Goal: Transaction & Acquisition: Subscribe to service/newsletter

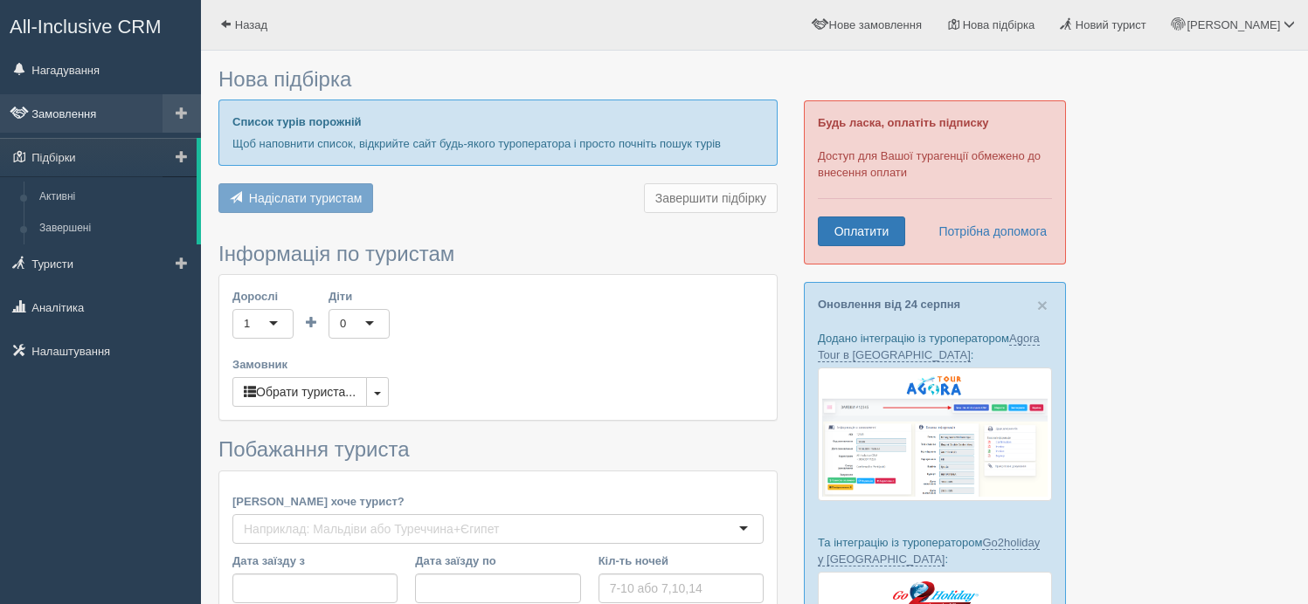
click at [84, 113] on link "Замовлення" at bounding box center [100, 113] width 201 height 38
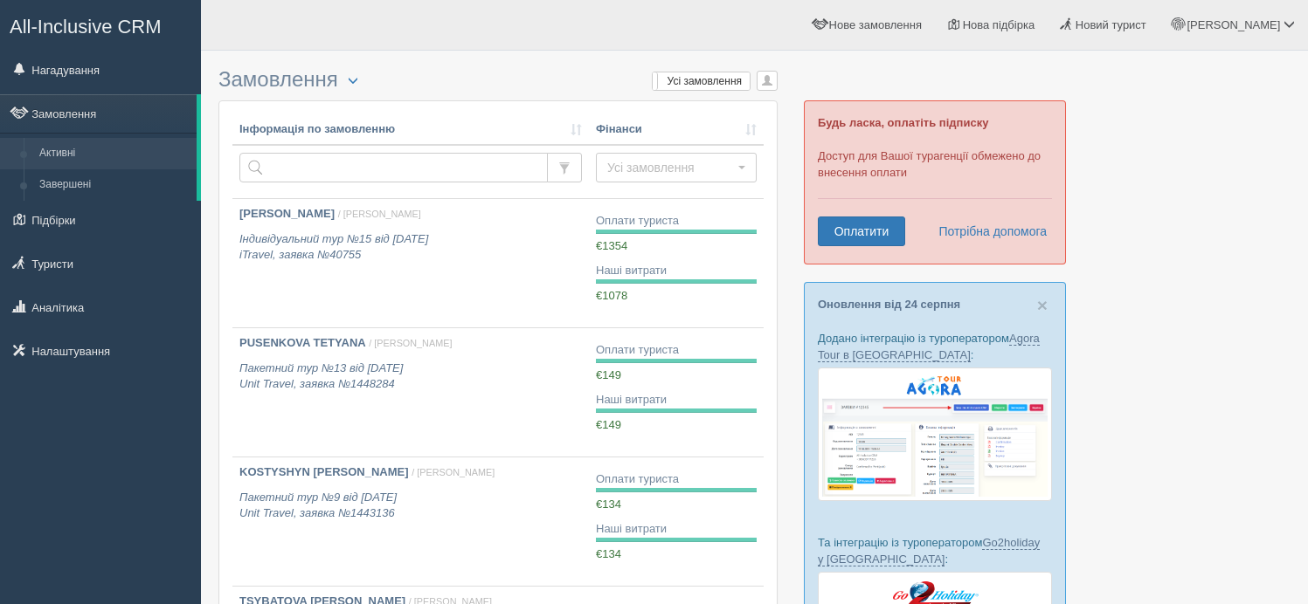
click at [141, 37] on span "All-Inclusive CRM" at bounding box center [86, 27] width 152 height 22
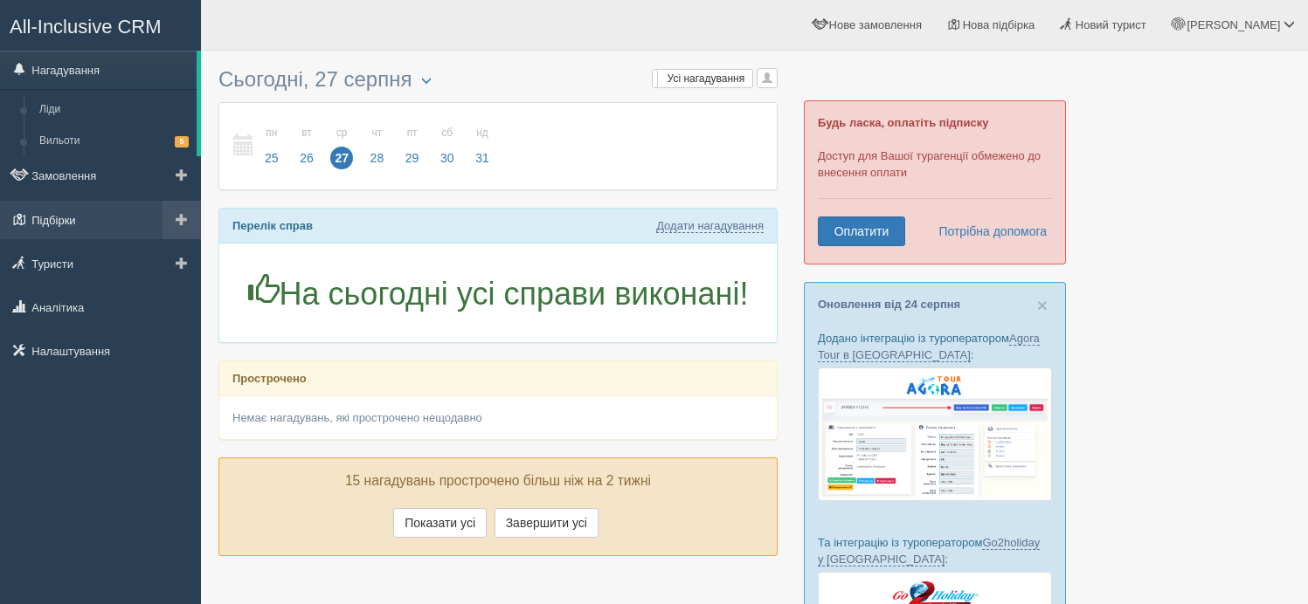
click at [90, 219] on link "Підбірки" at bounding box center [100, 220] width 201 height 38
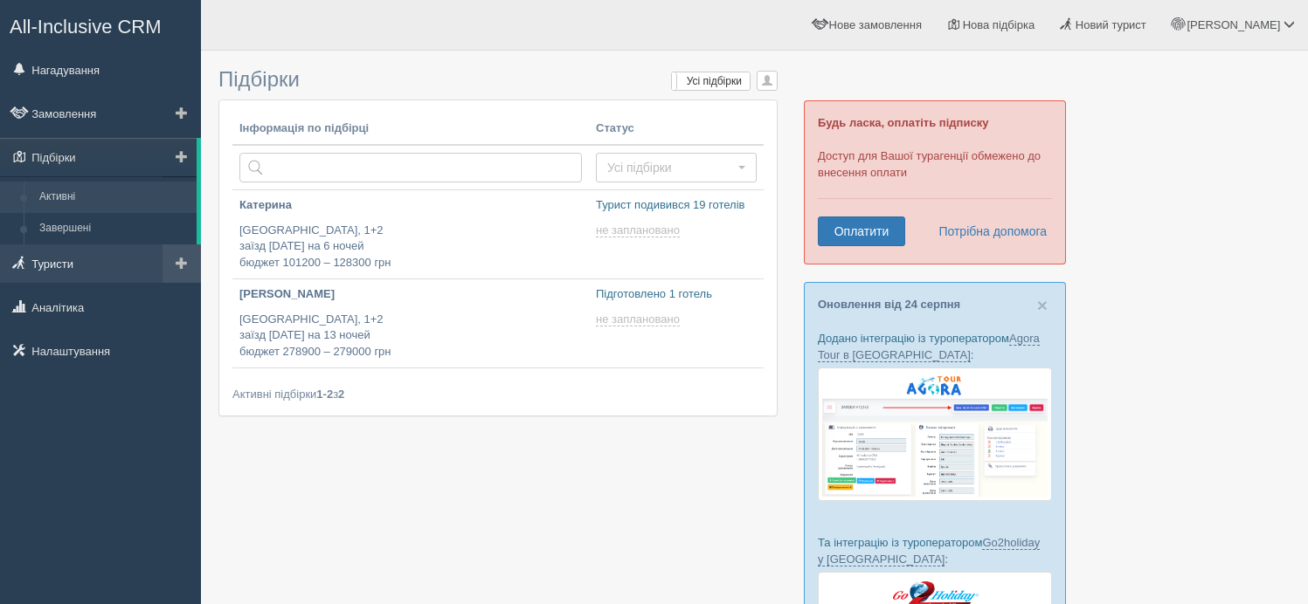
click at [79, 264] on link "Туристи" at bounding box center [100, 264] width 201 height 38
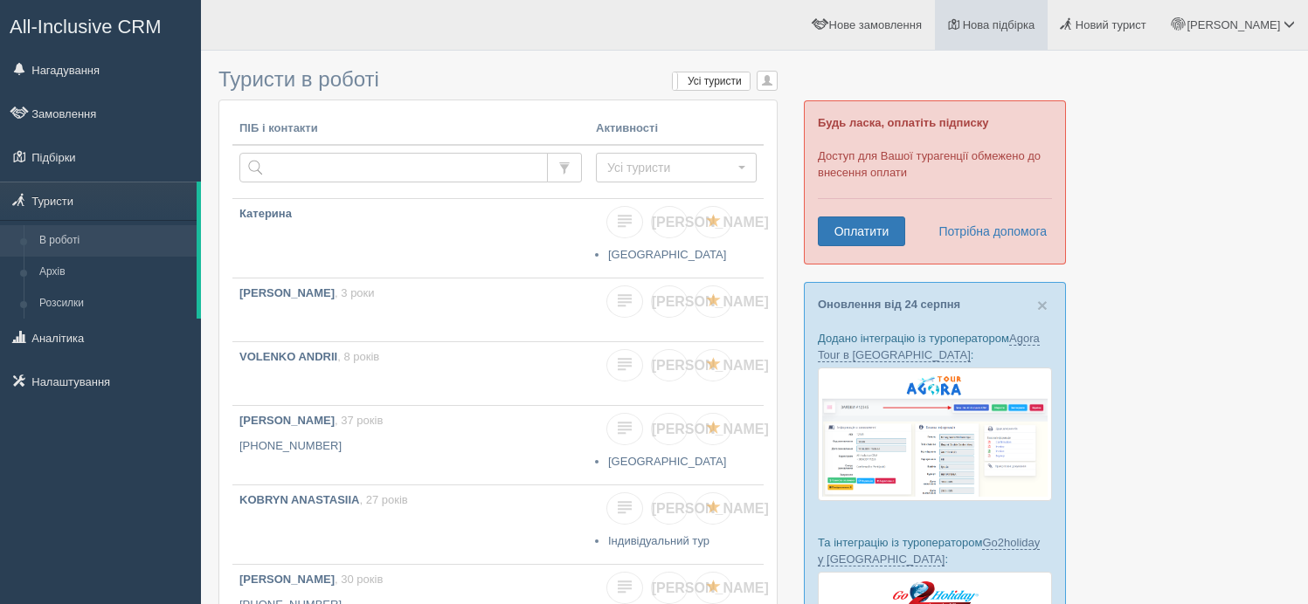
click at [1028, 26] on span "Нова підбірка" at bounding box center [999, 24] width 73 height 13
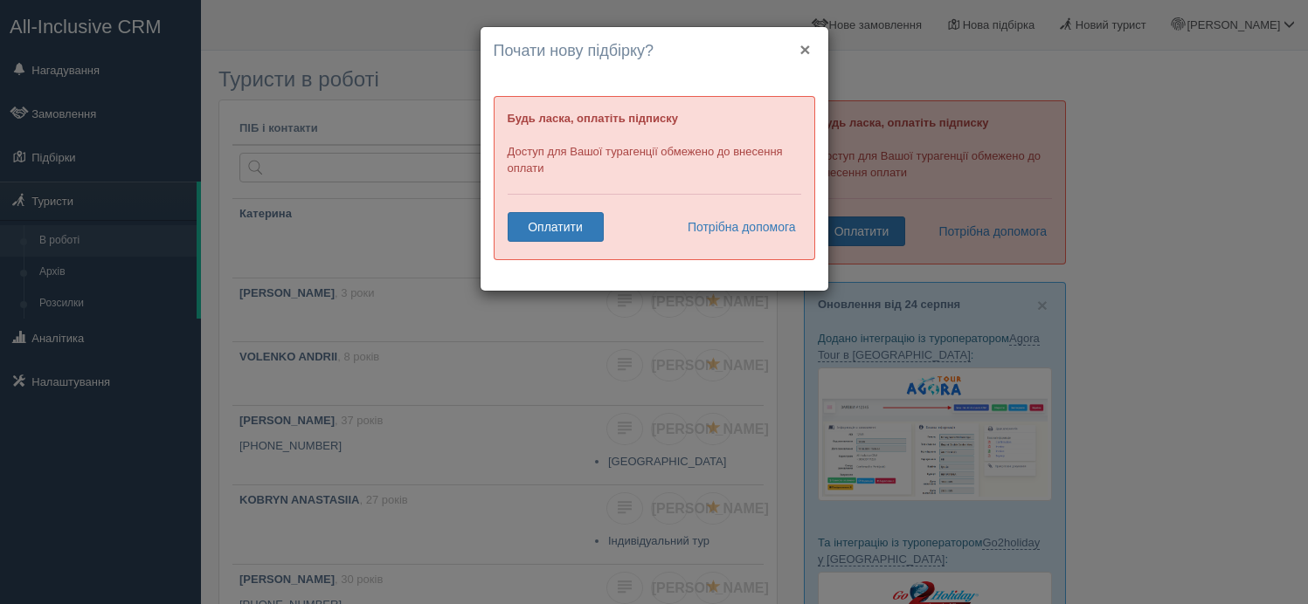
click at [804, 54] on button "×" at bounding box center [804, 49] width 10 height 18
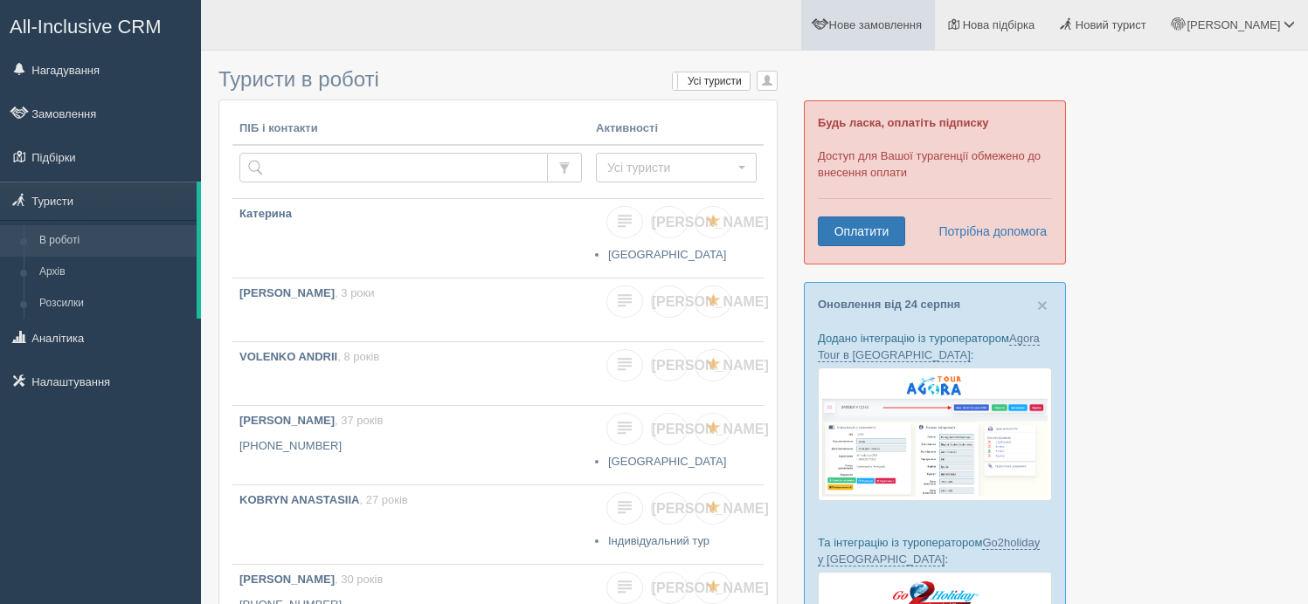
click at [905, 35] on link "Нове замовлення" at bounding box center [868, 25] width 134 height 50
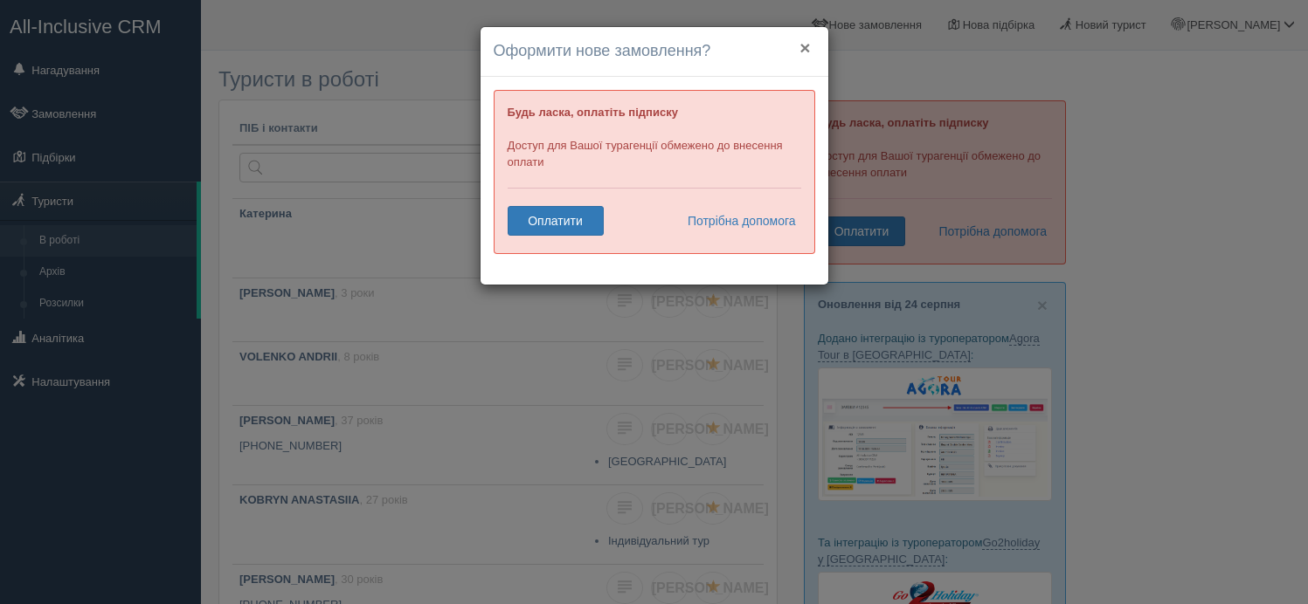
click at [802, 50] on button "×" at bounding box center [804, 47] width 10 height 18
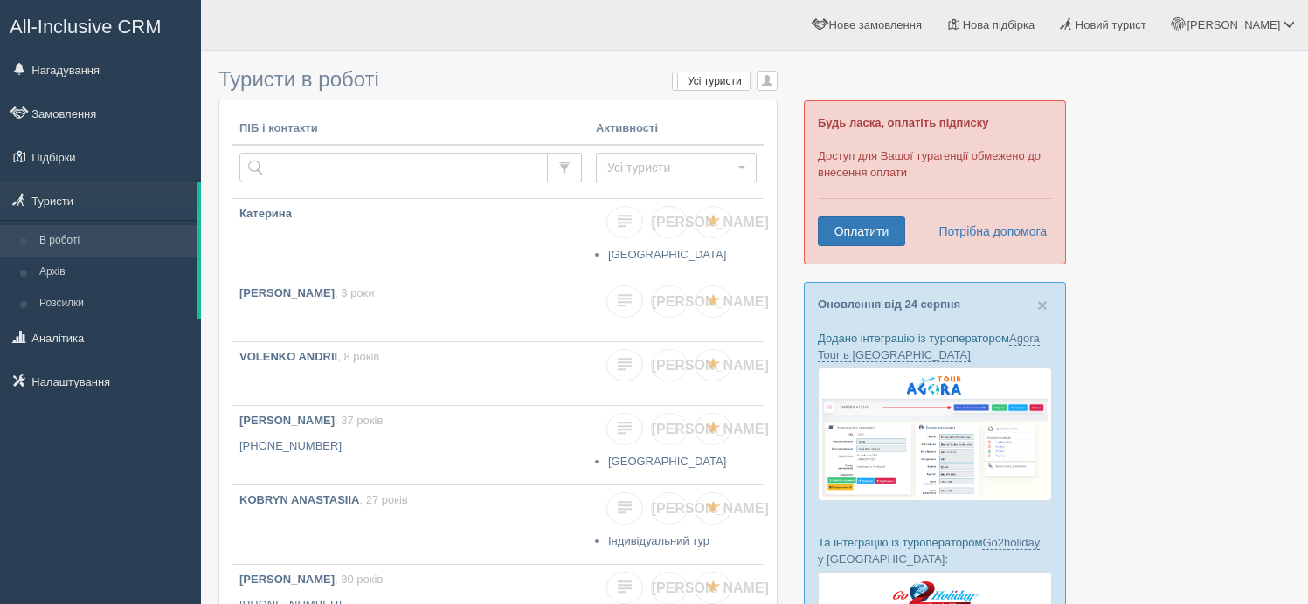
click at [83, 27] on span "All-Inclusive CRM" at bounding box center [86, 27] width 152 height 22
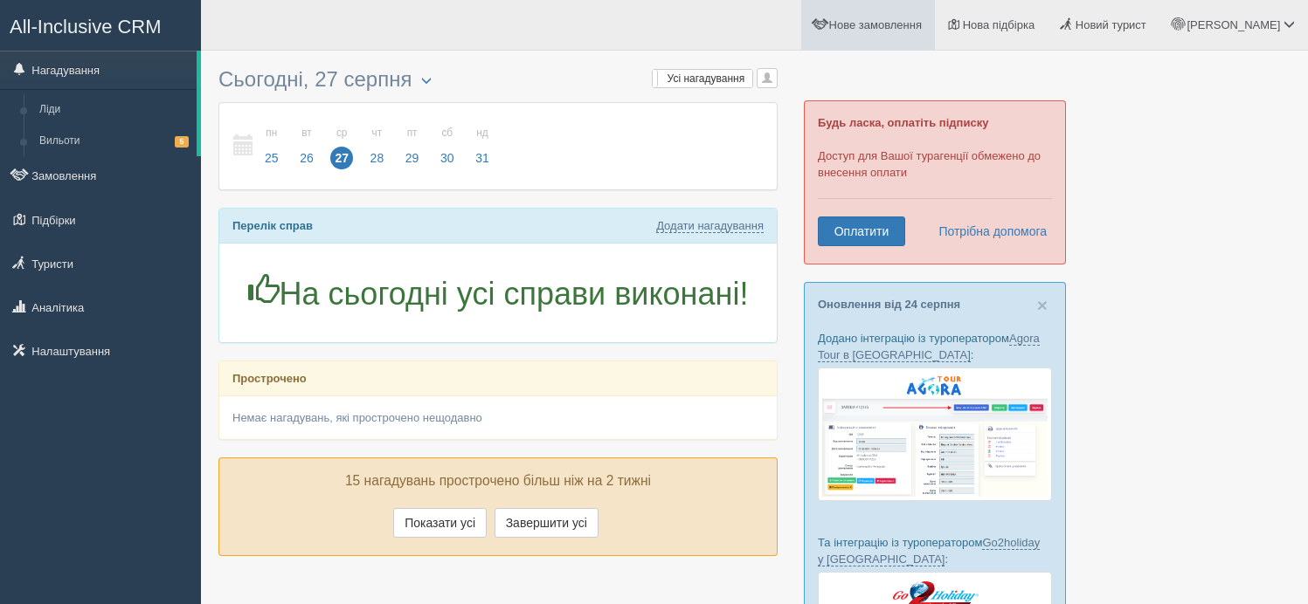
click at [922, 31] on span "Нове замовлення" at bounding box center [875, 24] width 93 height 13
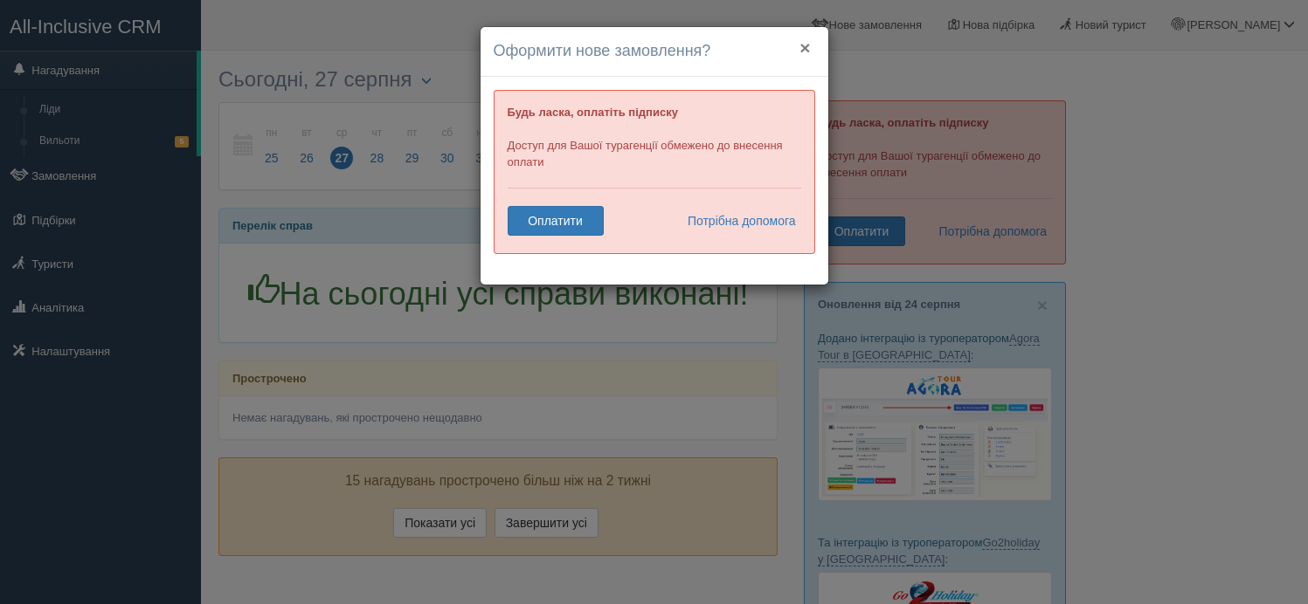
click at [802, 52] on button "×" at bounding box center [804, 47] width 10 height 18
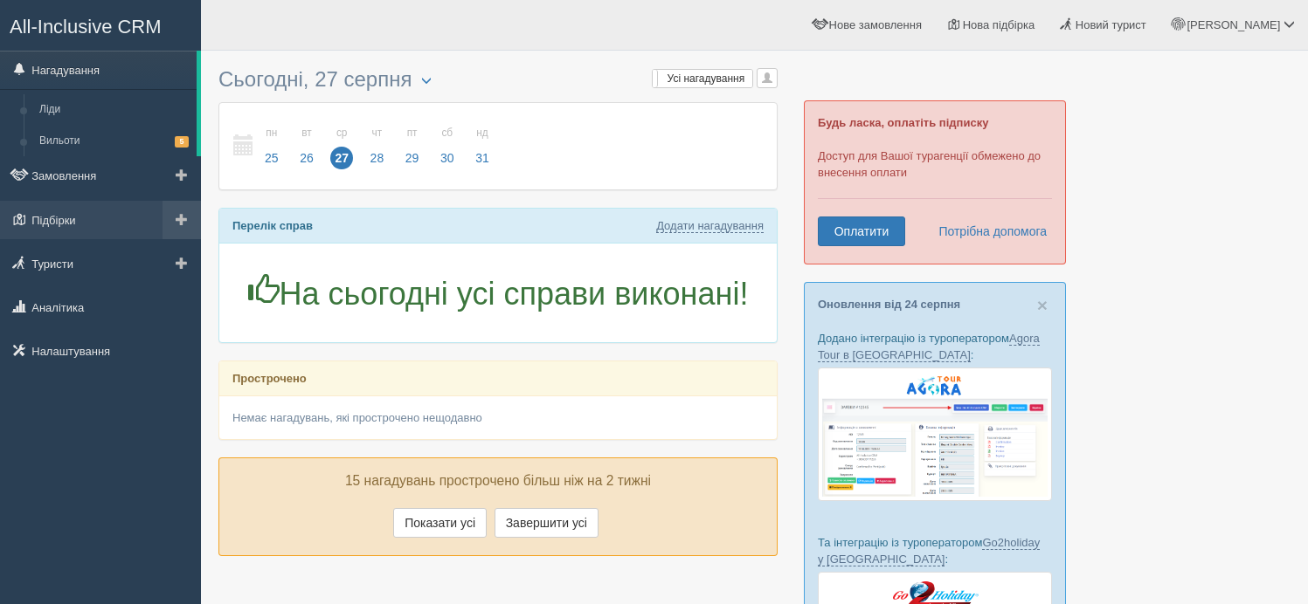
click at [183, 221] on span at bounding box center [182, 219] width 12 height 12
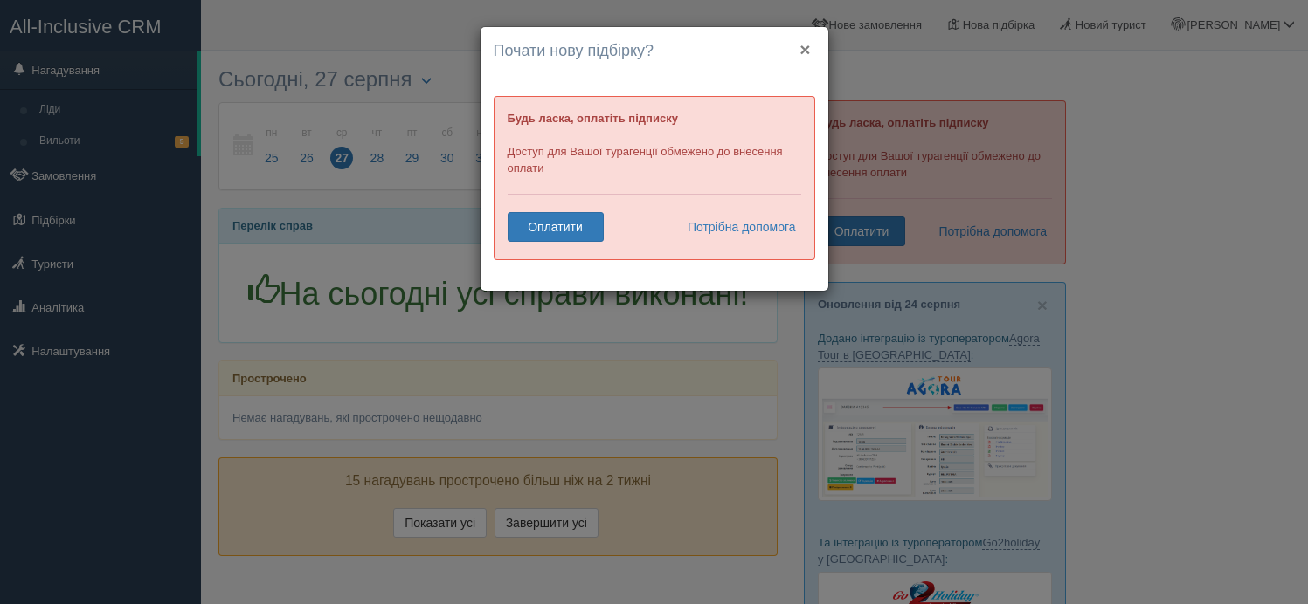
click at [804, 52] on button "×" at bounding box center [804, 49] width 10 height 18
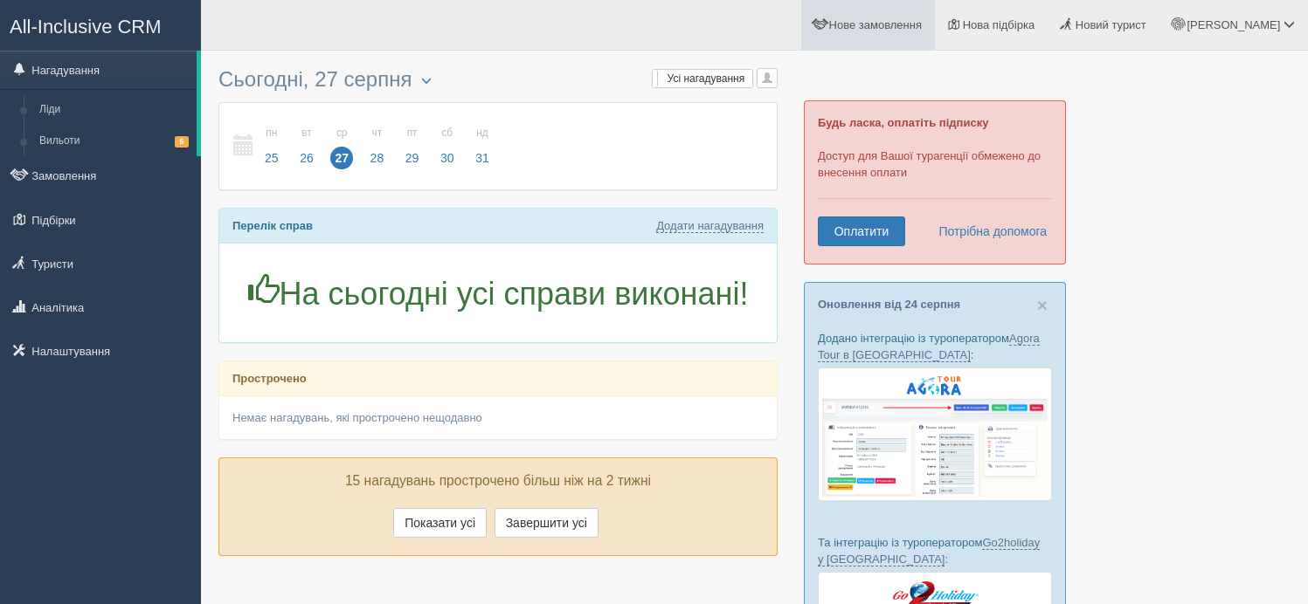
click at [890, 26] on span "Нове замовлення" at bounding box center [875, 24] width 93 height 13
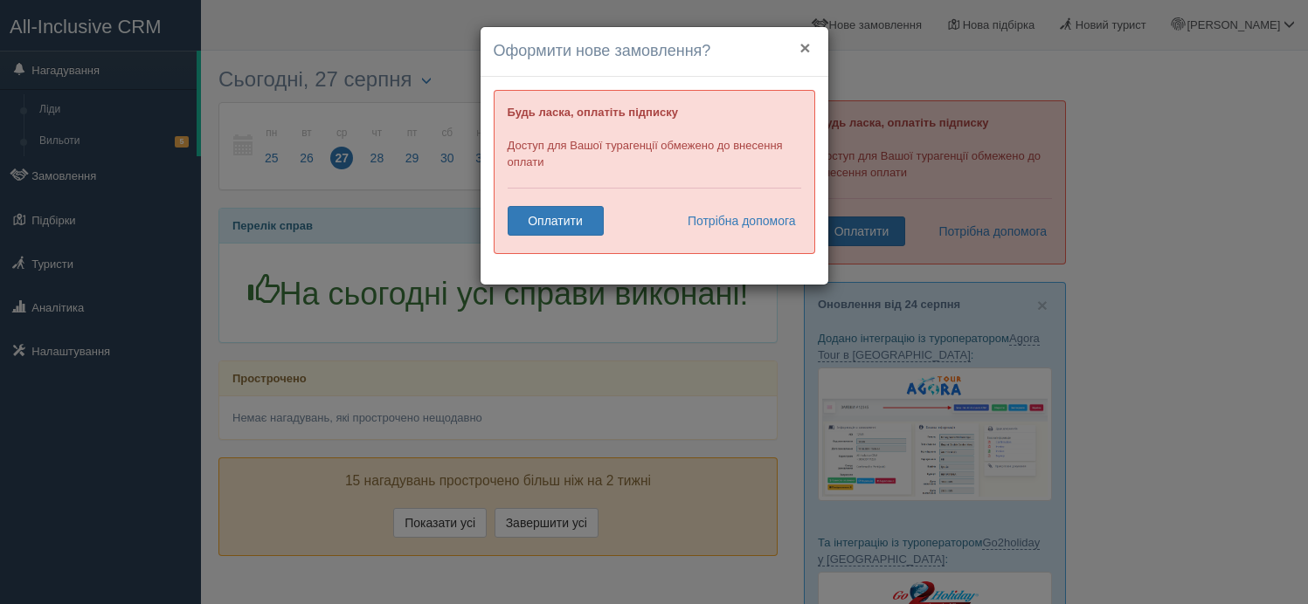
click at [799, 46] on button "×" at bounding box center [804, 47] width 10 height 18
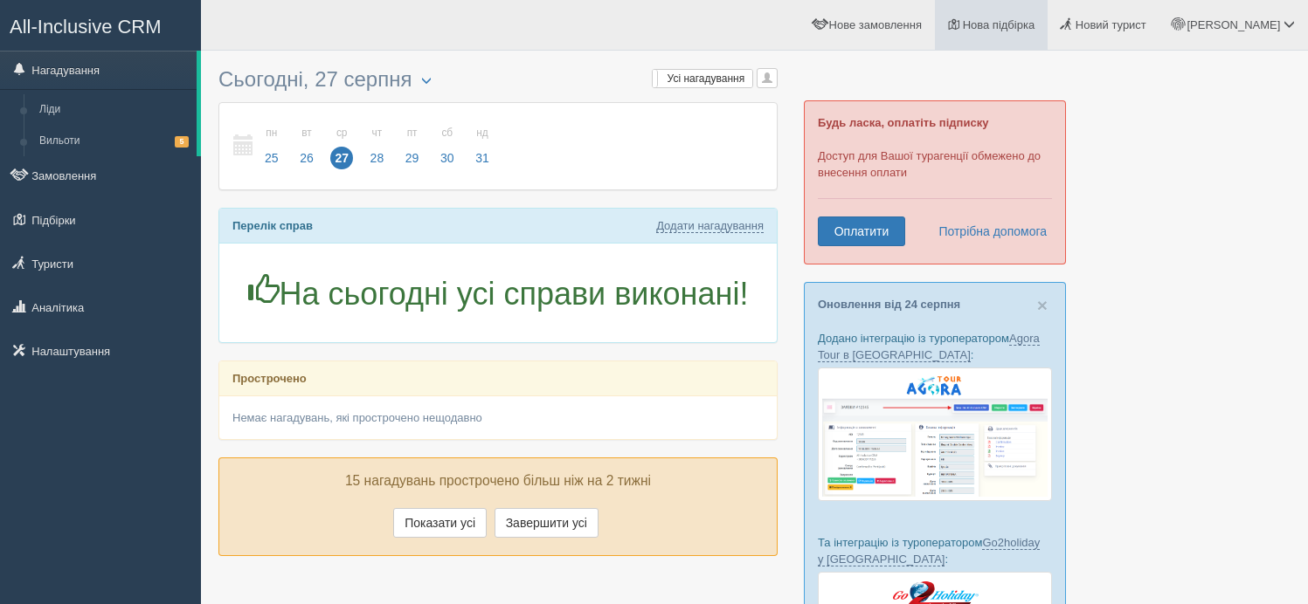
click at [1035, 24] on span "Нова підбірка" at bounding box center [999, 24] width 73 height 13
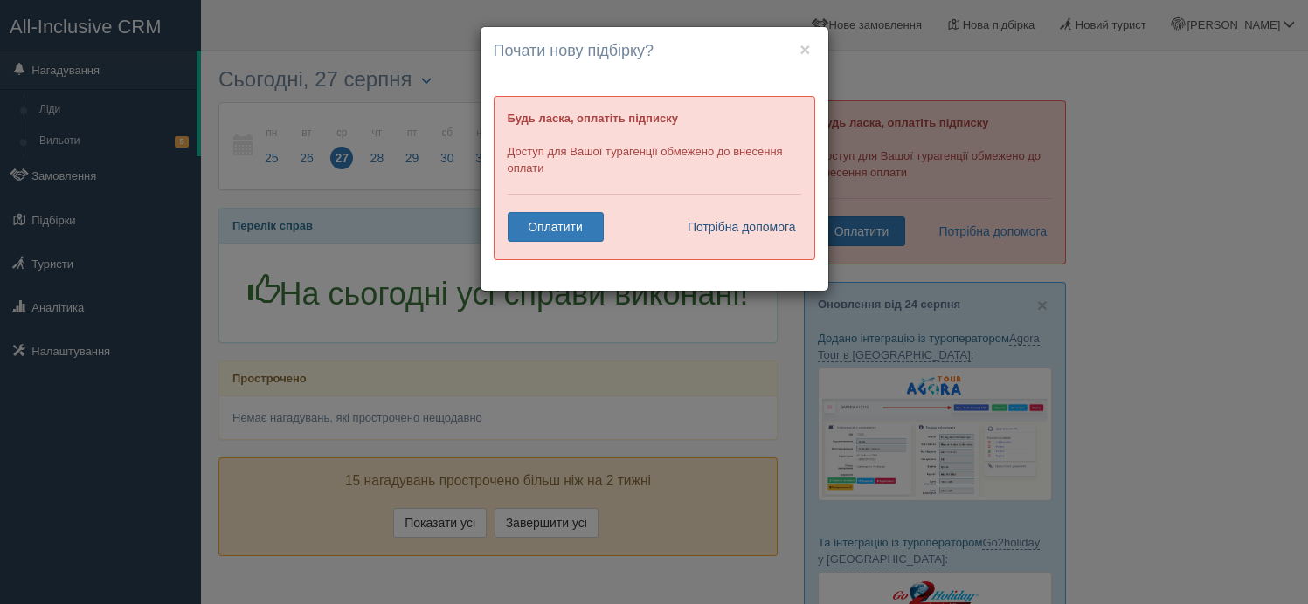
click at [755, 225] on link "Потрібна допомога" at bounding box center [736, 227] width 121 height 30
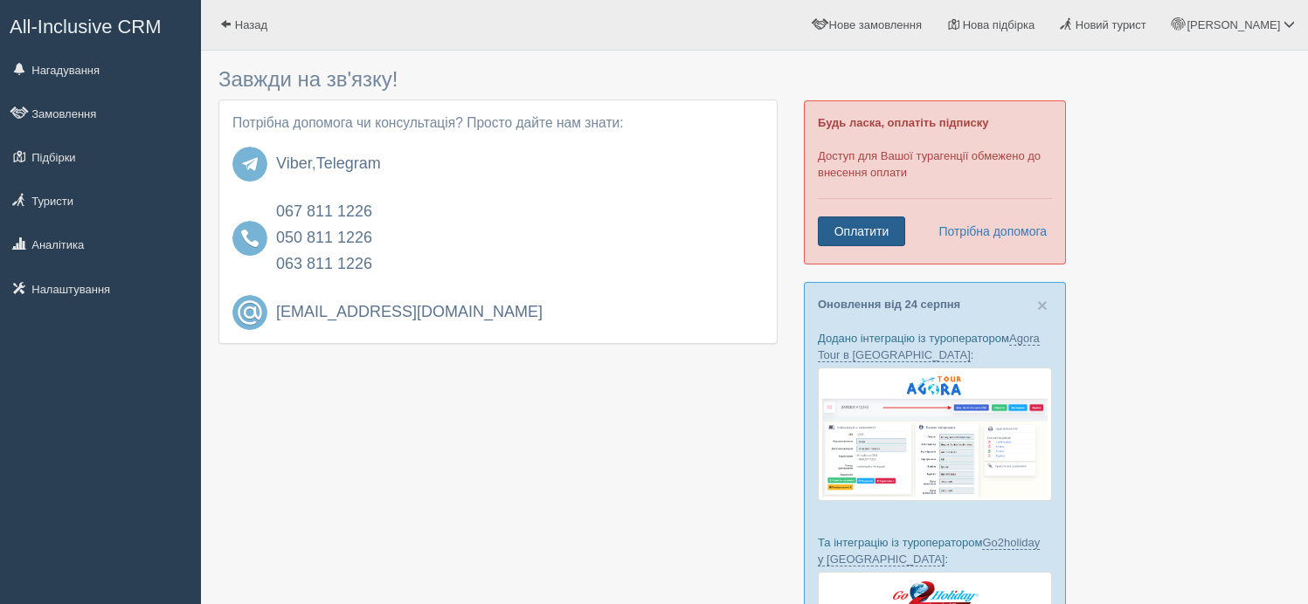
click at [872, 234] on link "Оплатити" at bounding box center [861, 232] width 87 height 30
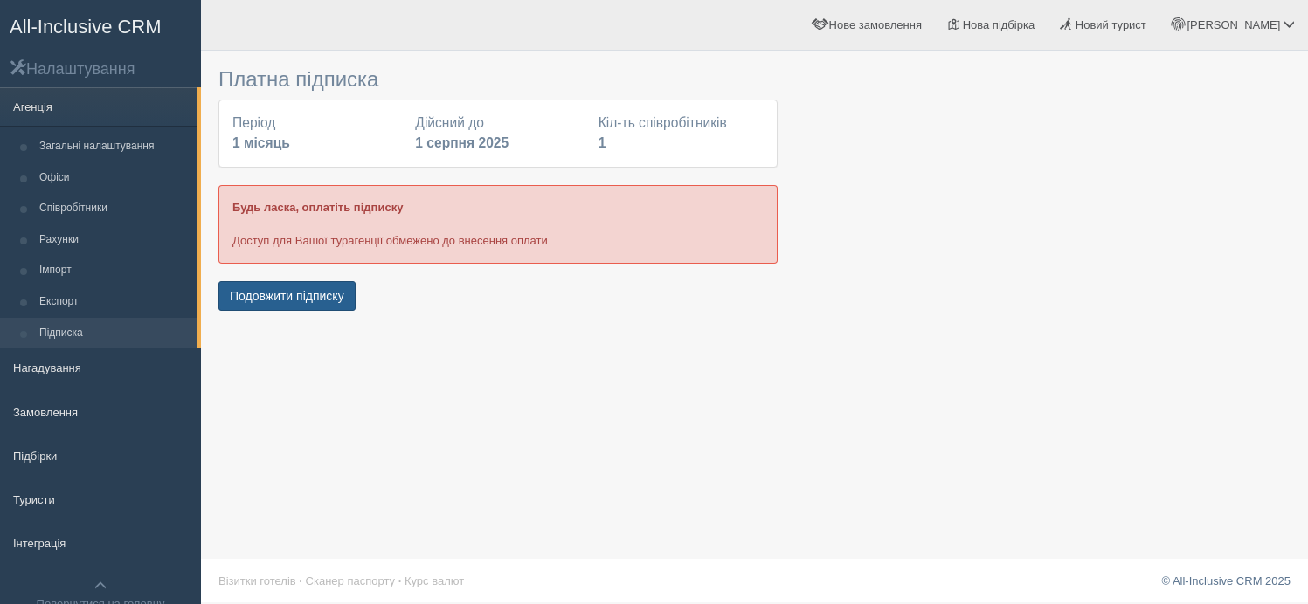
click at [314, 299] on button "Подовжити підписку" at bounding box center [286, 296] width 137 height 30
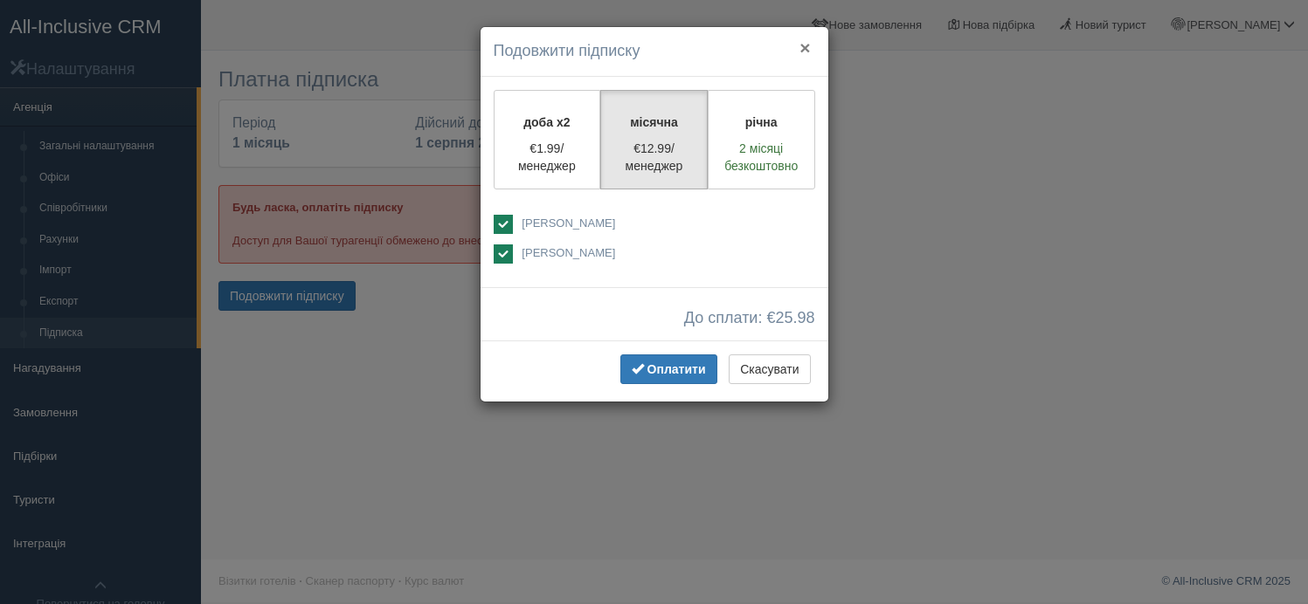
click at [804, 50] on button "×" at bounding box center [804, 47] width 10 height 18
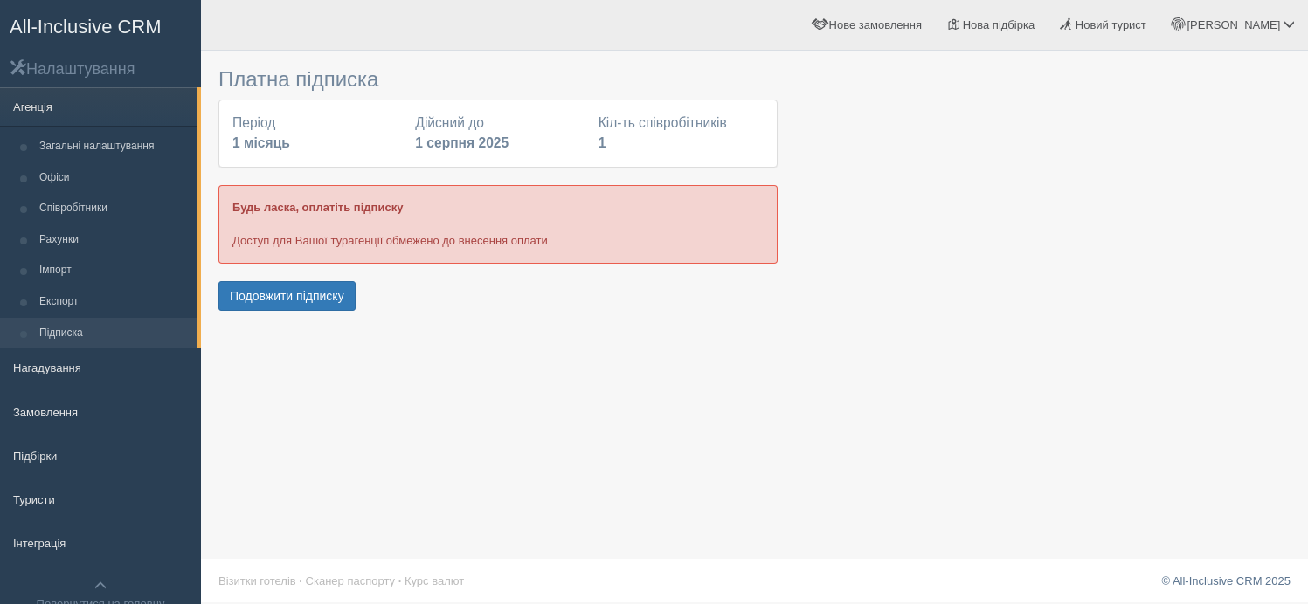
click at [72, 34] on span "All-Inclusive CRM" at bounding box center [86, 27] width 152 height 22
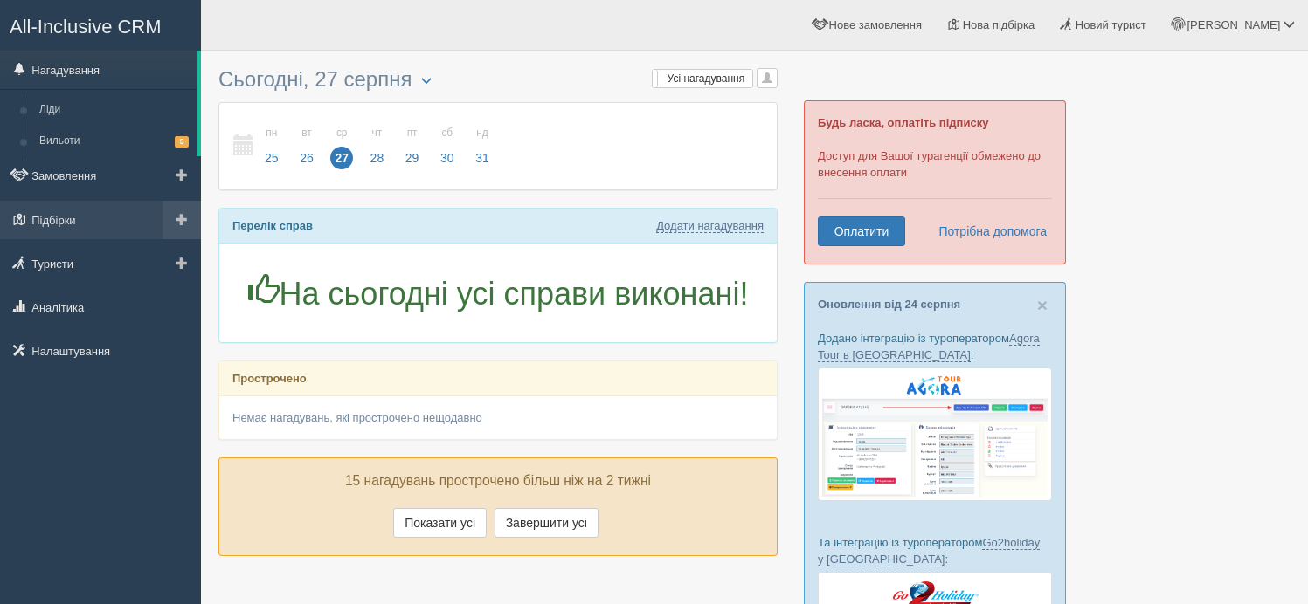
click at [176, 223] on span at bounding box center [182, 219] width 12 height 12
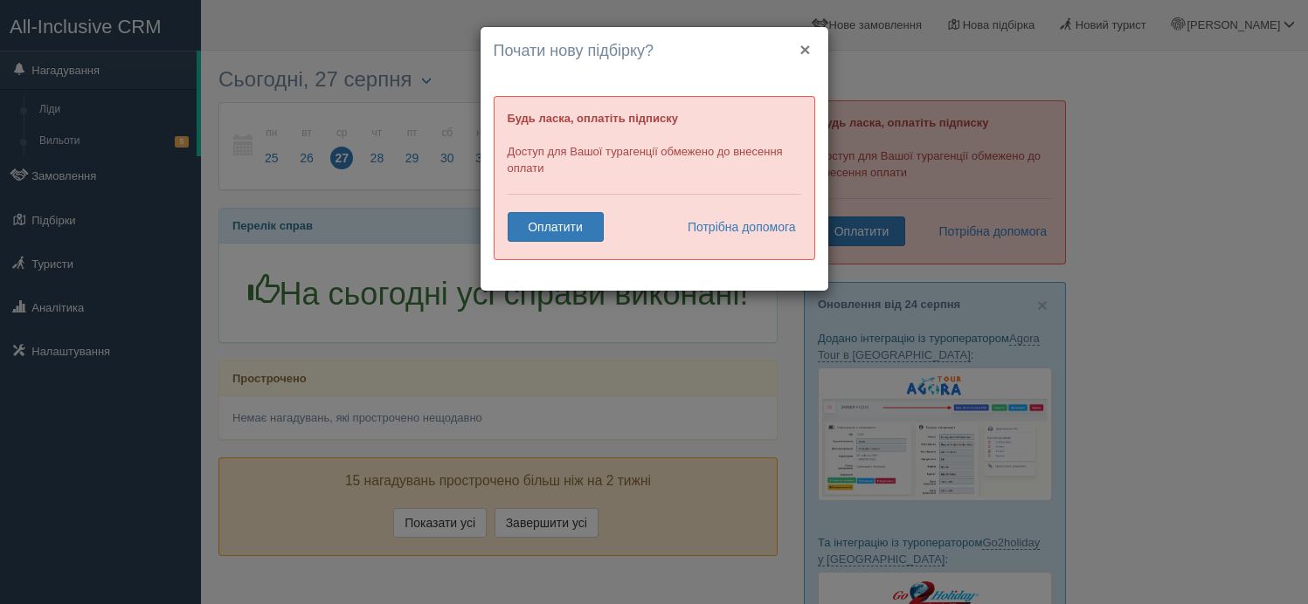
click at [808, 54] on button "×" at bounding box center [804, 49] width 10 height 18
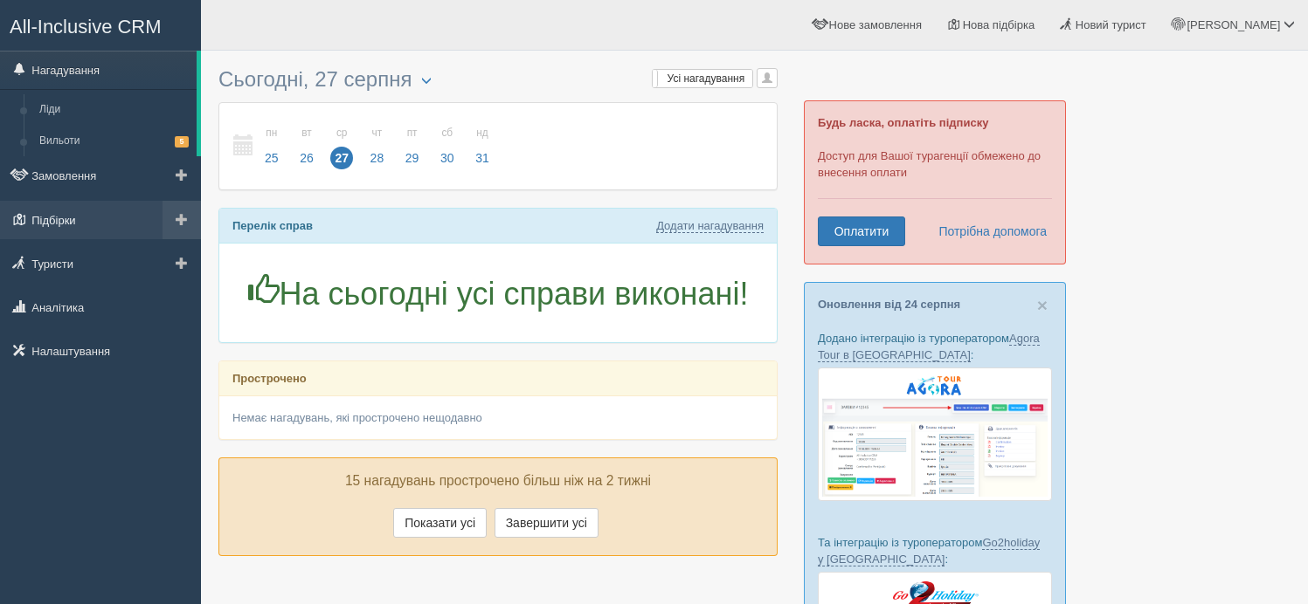
click at [106, 222] on link "Підбірки" at bounding box center [100, 220] width 201 height 38
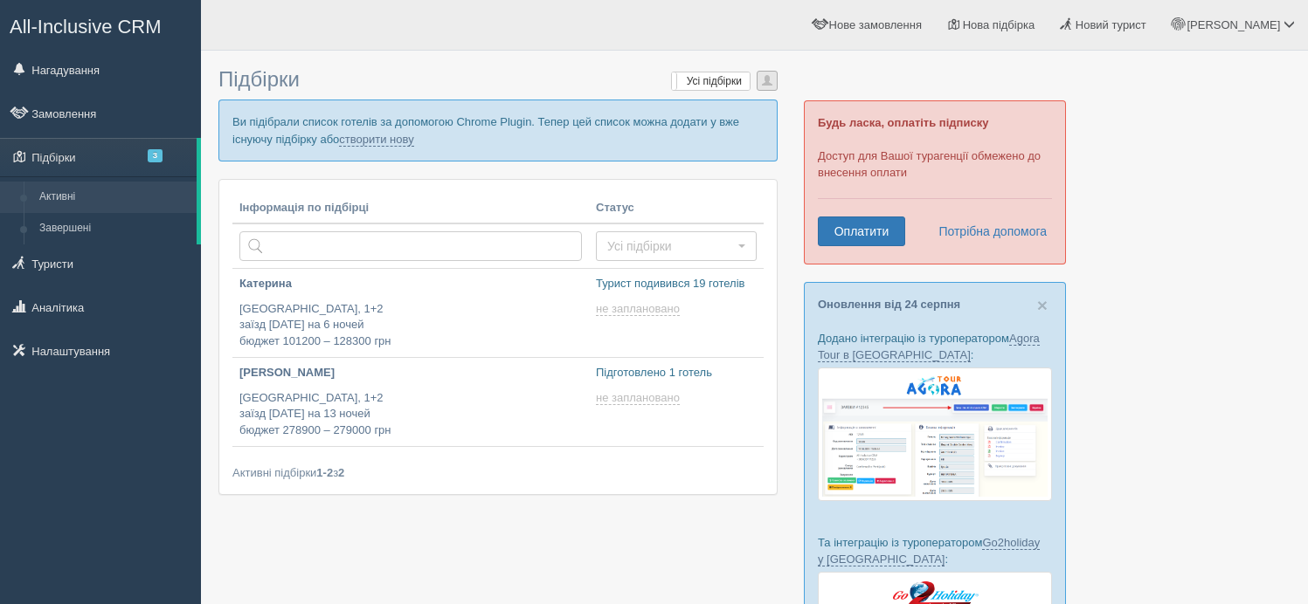
click at [767, 86] on span "button" at bounding box center [767, 80] width 10 height 10
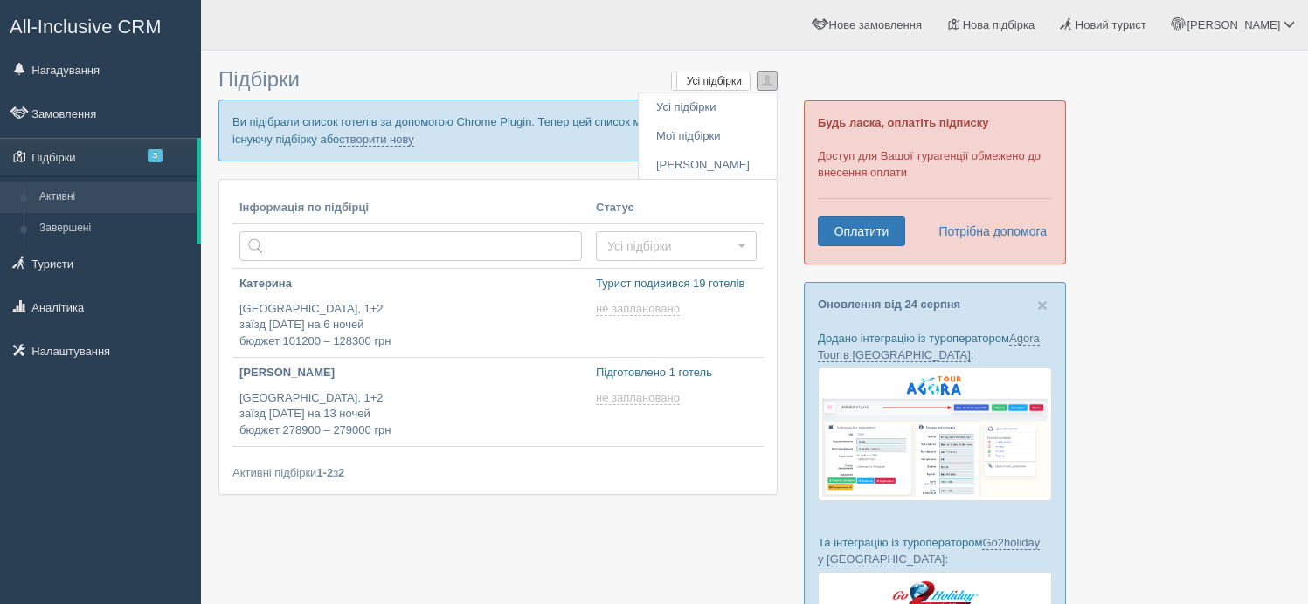
click at [767, 86] on span "button" at bounding box center [767, 80] width 10 height 10
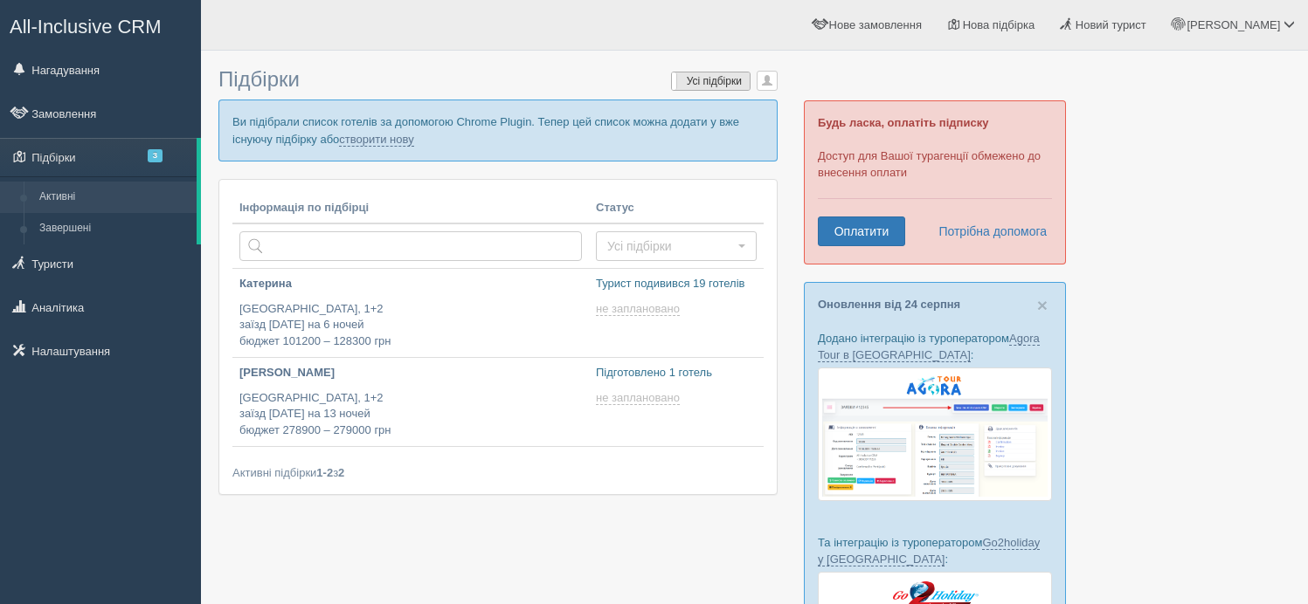
click at [729, 81] on label "Усі підбірки" at bounding box center [711, 81] width 78 height 17
click at [729, 81] on label "Мої підбірки" at bounding box center [711, 81] width 78 height 17
click at [1159, 32] on link "Новий турист" at bounding box center [1103, 25] width 112 height 50
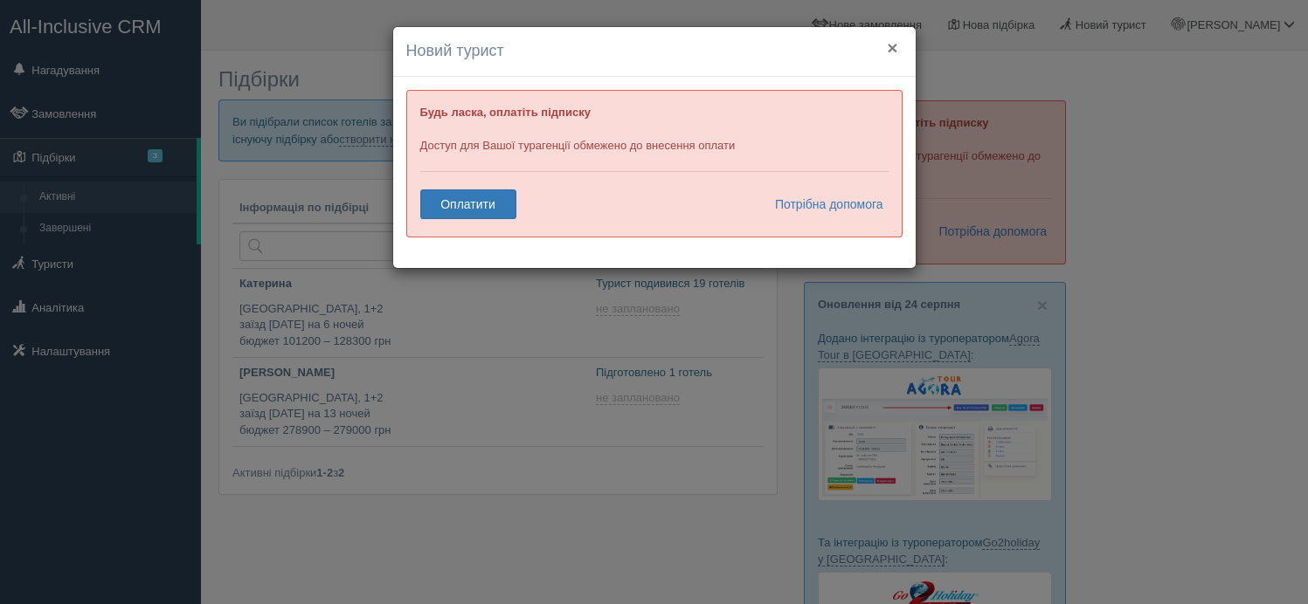
click at [894, 46] on button "×" at bounding box center [892, 47] width 10 height 18
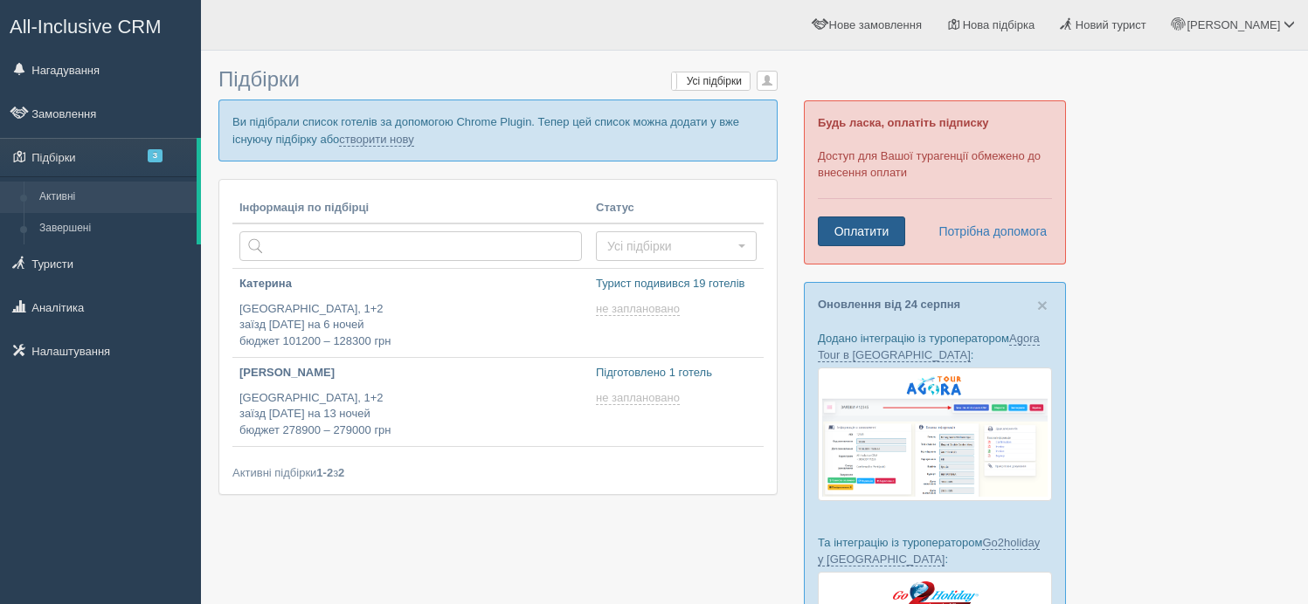
click at [871, 232] on link "Оплатити" at bounding box center [861, 232] width 87 height 30
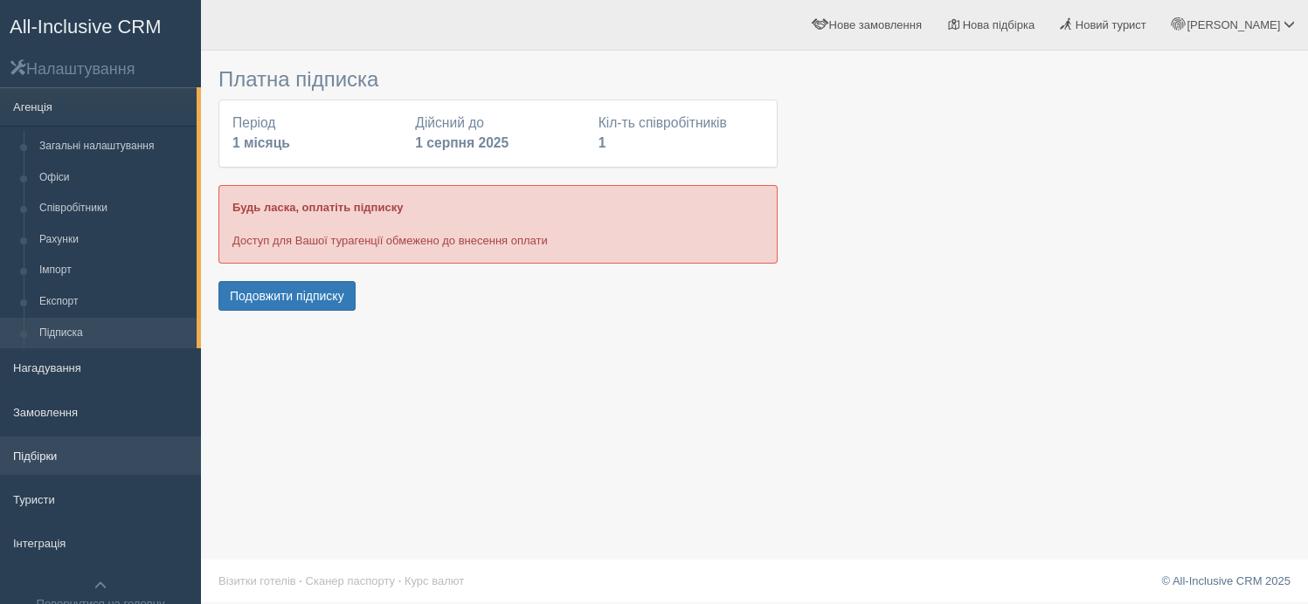
click at [100, 458] on link "Підбірки" at bounding box center [100, 456] width 201 height 38
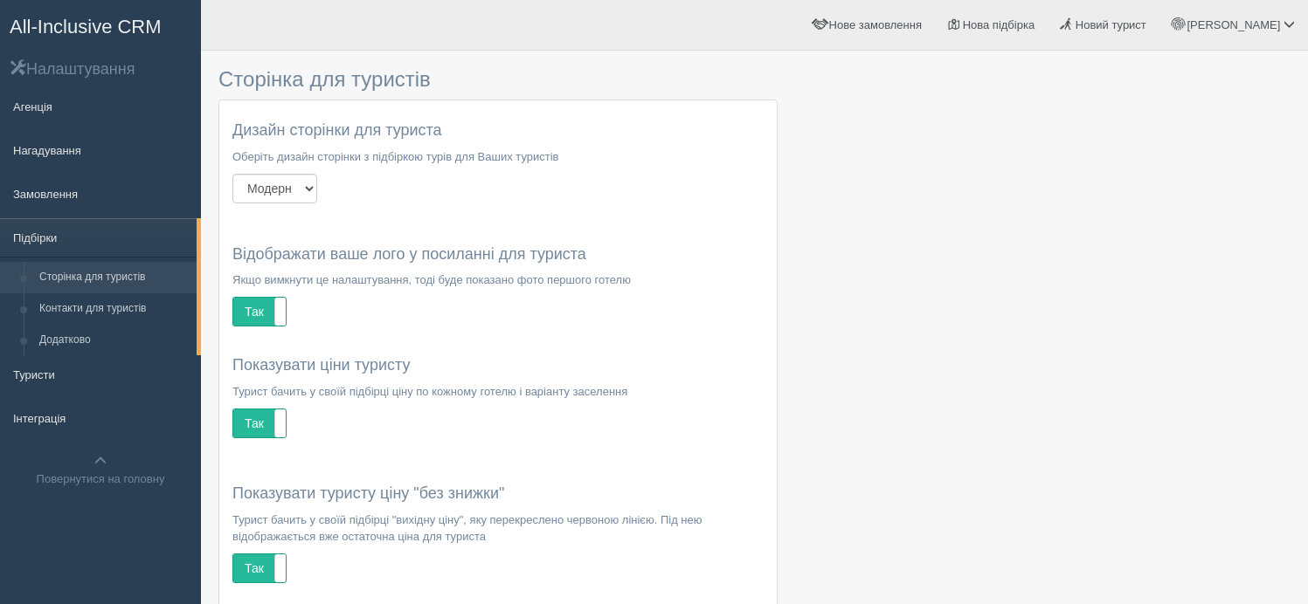
click at [101, 31] on span "All-Inclusive CRM" at bounding box center [86, 27] width 152 height 22
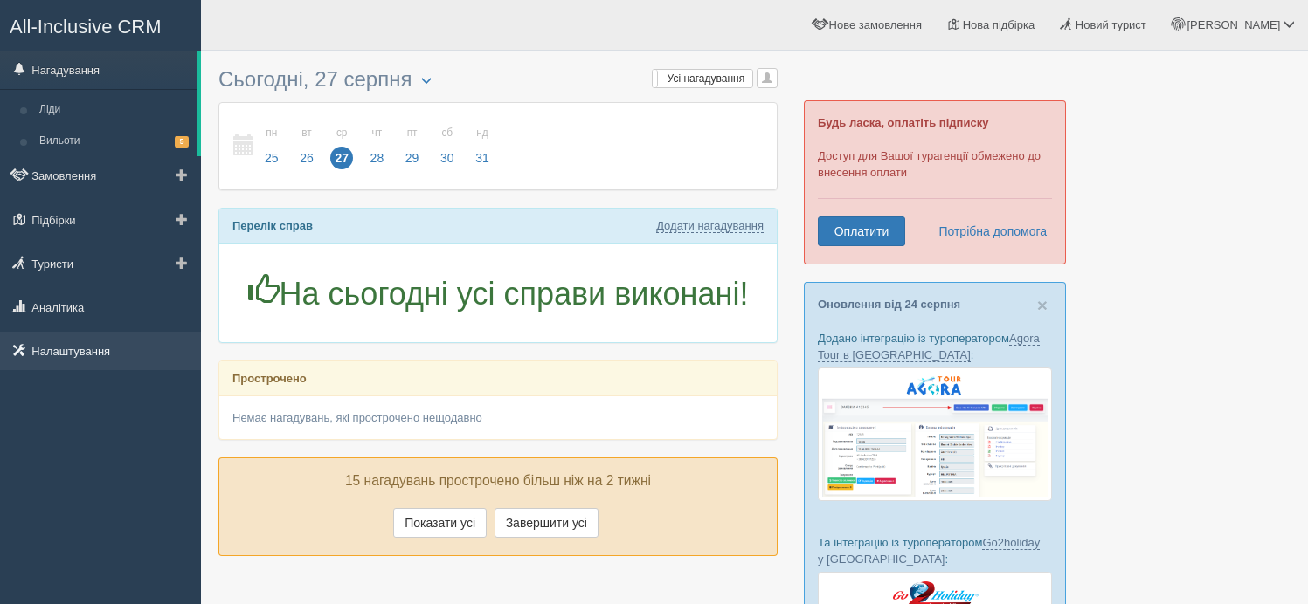
click at [73, 361] on link "Налаштування" at bounding box center [100, 351] width 201 height 38
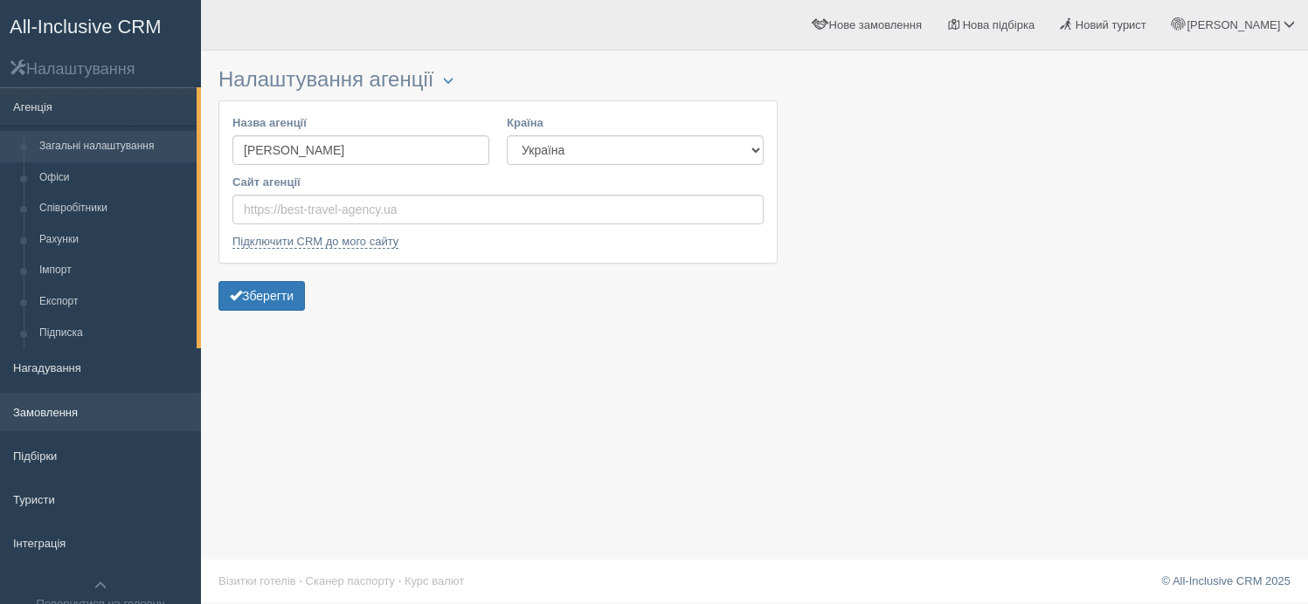
click at [60, 418] on link "Замовлення" at bounding box center [100, 412] width 201 height 38
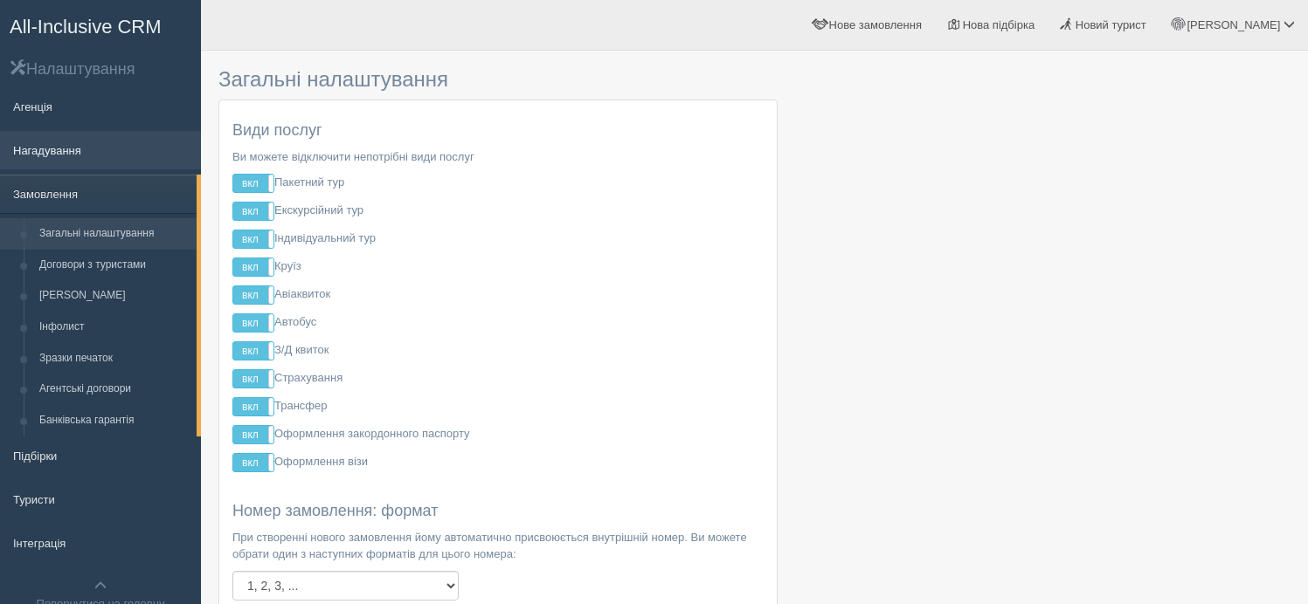
click at [54, 150] on link "Нагадування" at bounding box center [100, 150] width 201 height 38
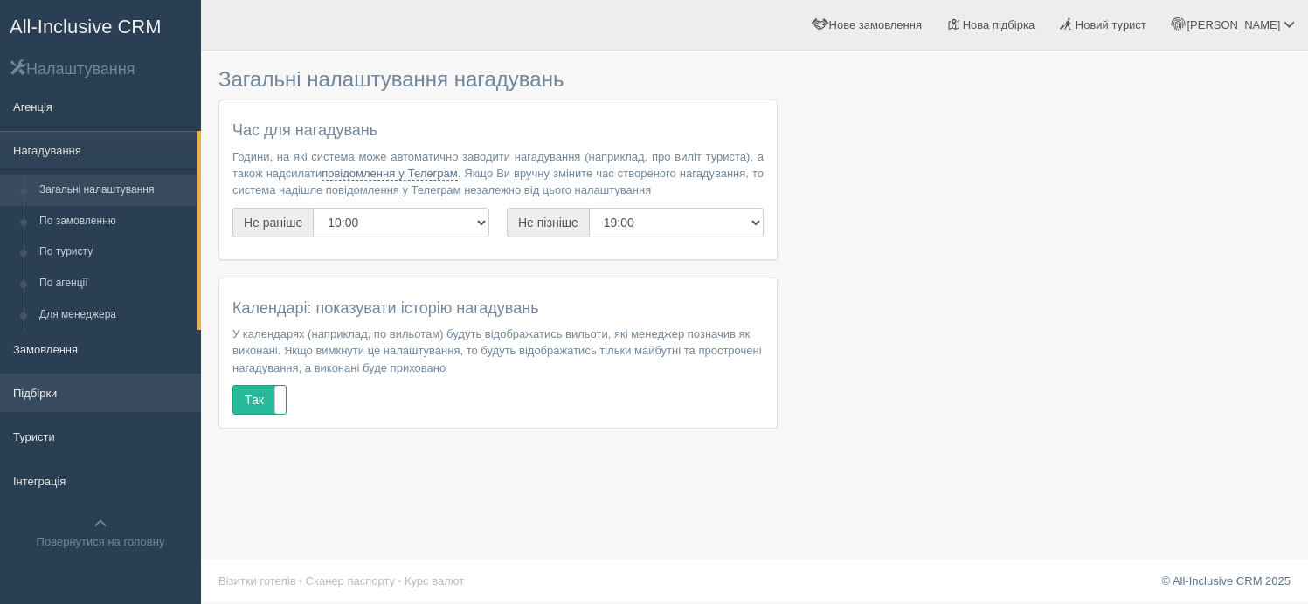
click at [53, 391] on link "Підбірки" at bounding box center [100, 393] width 201 height 38
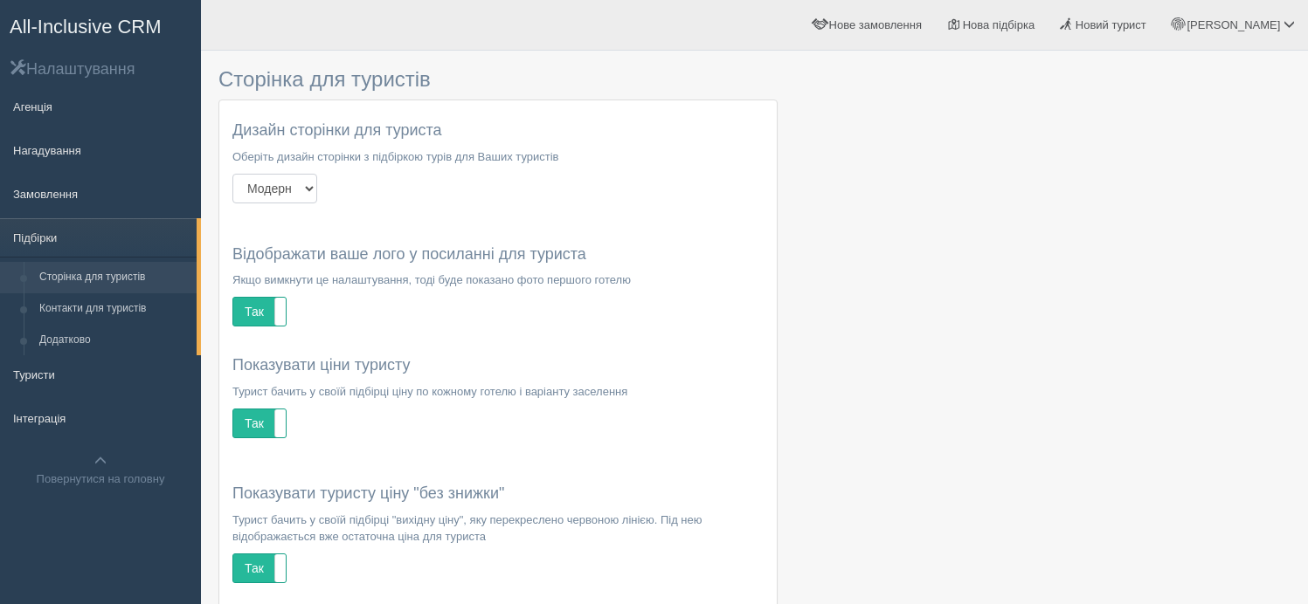
click at [317, 191] on select "Модерн Літо Новий рік" at bounding box center [274, 189] width 85 height 30
click at [232, 174] on select "Модерн Літо Новий рік" at bounding box center [274, 189] width 85 height 30
click at [118, 27] on span "All-Inclusive CRM" at bounding box center [86, 27] width 152 height 22
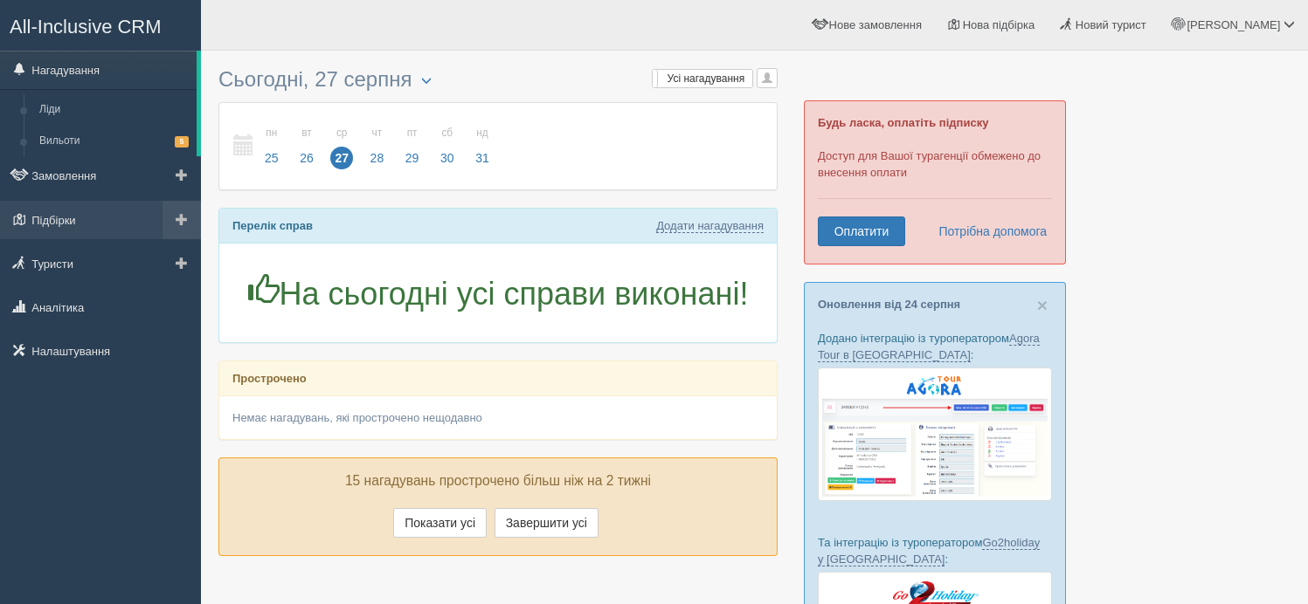
click at [183, 222] on span at bounding box center [182, 219] width 12 height 12
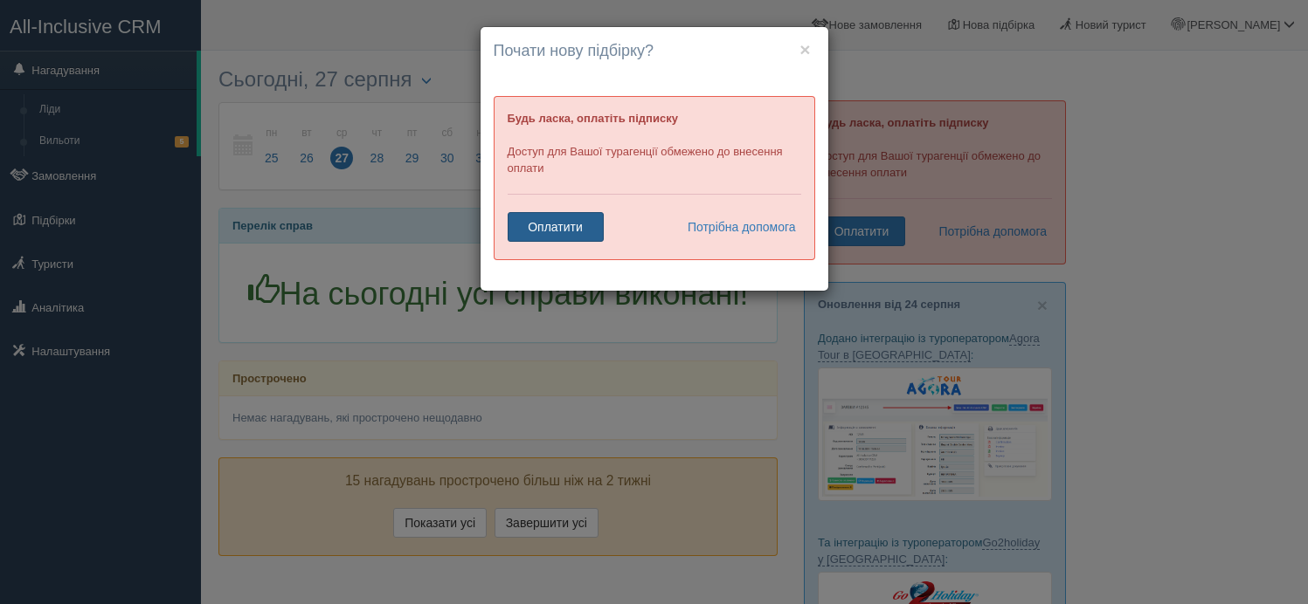
click at [581, 225] on link "Оплатити" at bounding box center [556, 227] width 96 height 30
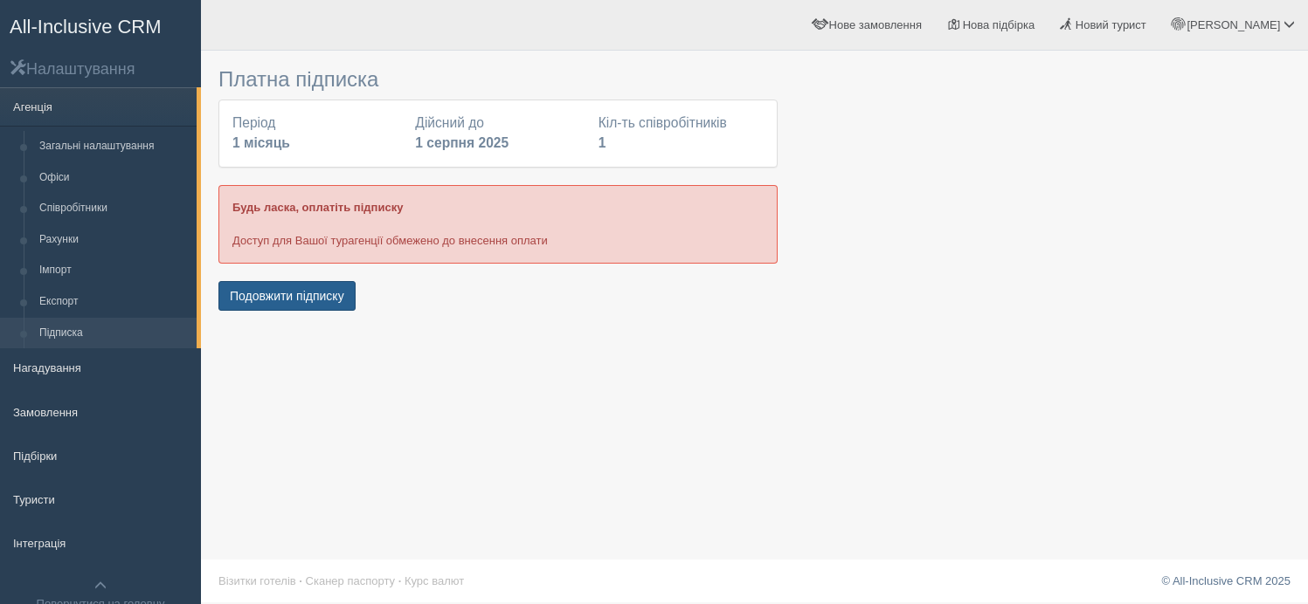
click at [331, 293] on button "Подовжити підписку" at bounding box center [286, 296] width 137 height 30
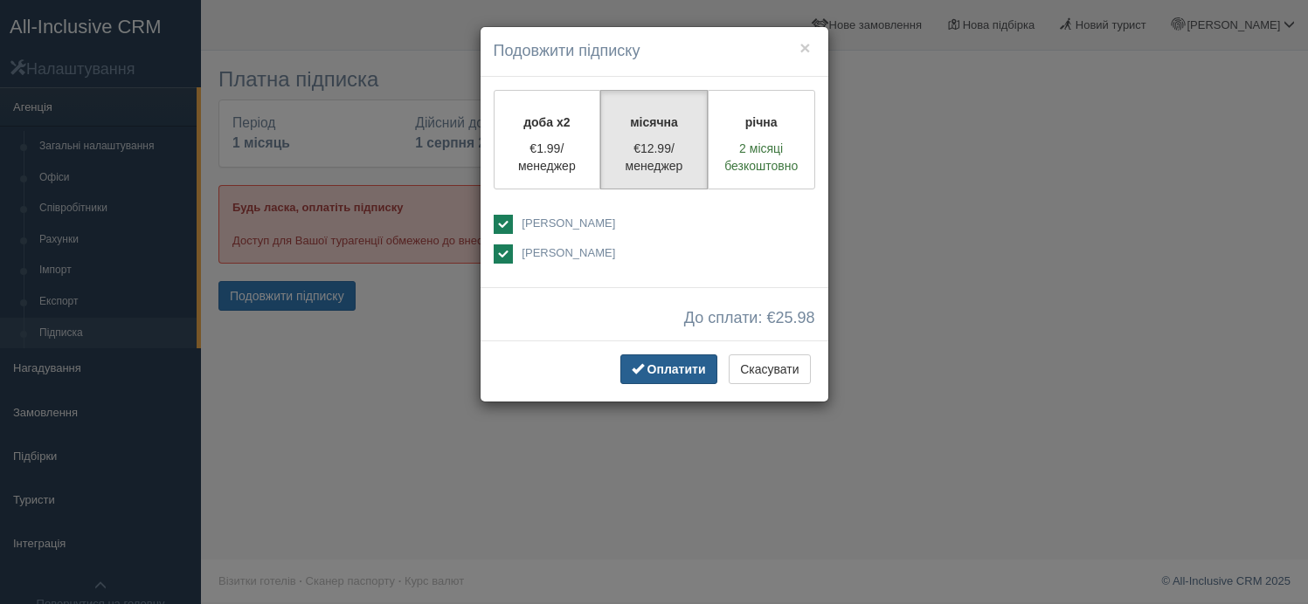
click at [679, 370] on span "Оплатити" at bounding box center [676, 370] width 59 height 14
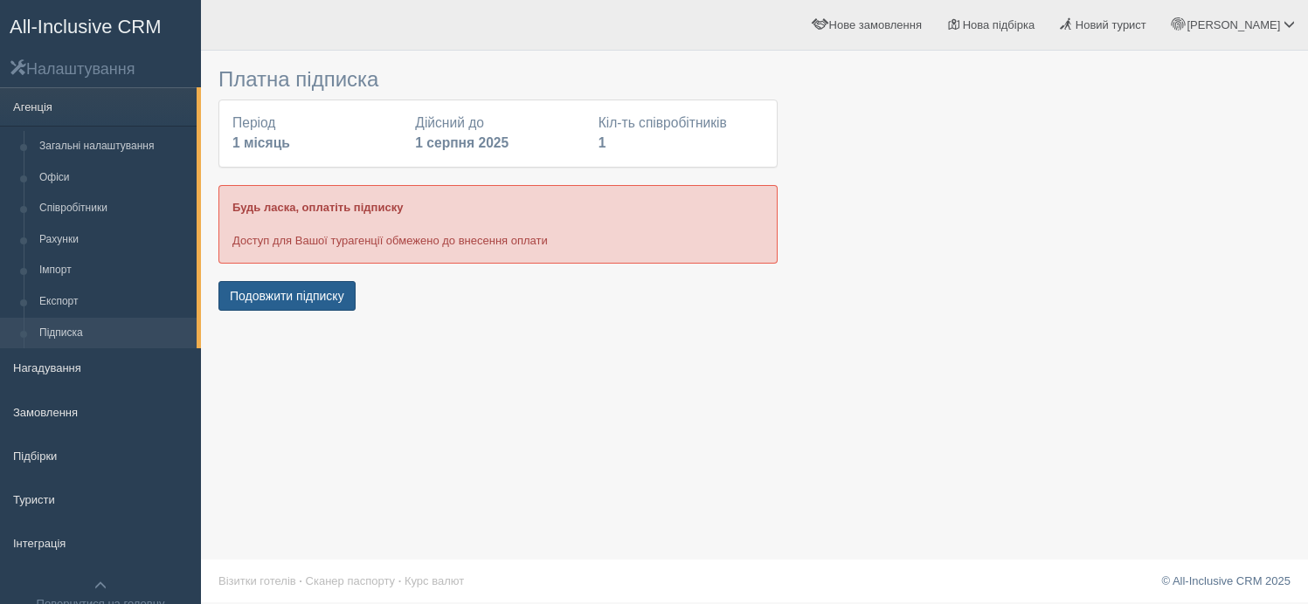
click at [307, 300] on button "Подовжити підписку" at bounding box center [286, 296] width 137 height 30
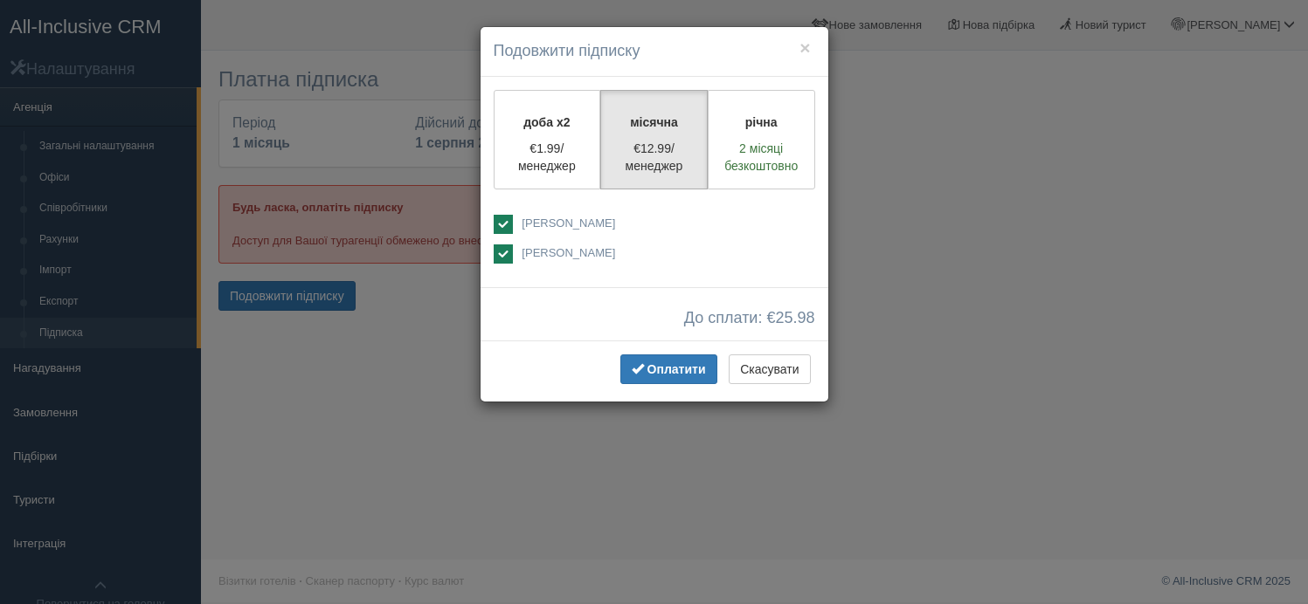
click at [736, 204] on div "доба x2 €1.99/менеджер місячна €12.99/менеджер річна 2 місяці безкоштовно" at bounding box center [654, 182] width 348 height 211
click at [507, 256] on ins at bounding box center [503, 254] width 19 height 19
checkbox input "false"
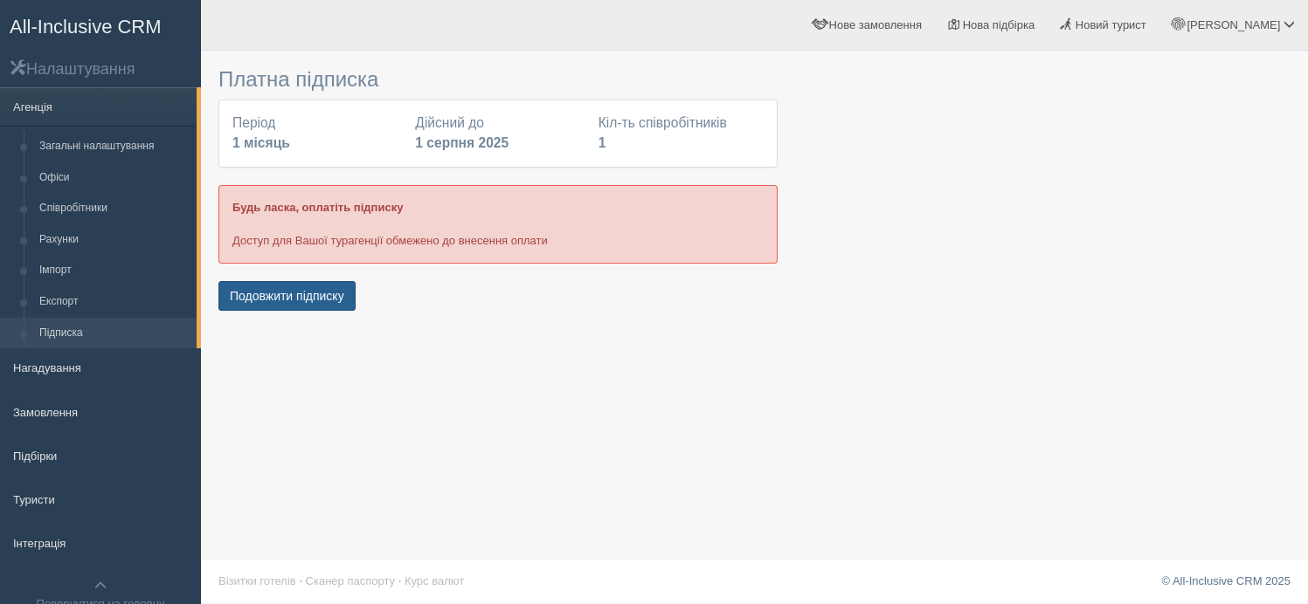
click at [327, 299] on button "Подовжити підписку" at bounding box center [286, 296] width 137 height 30
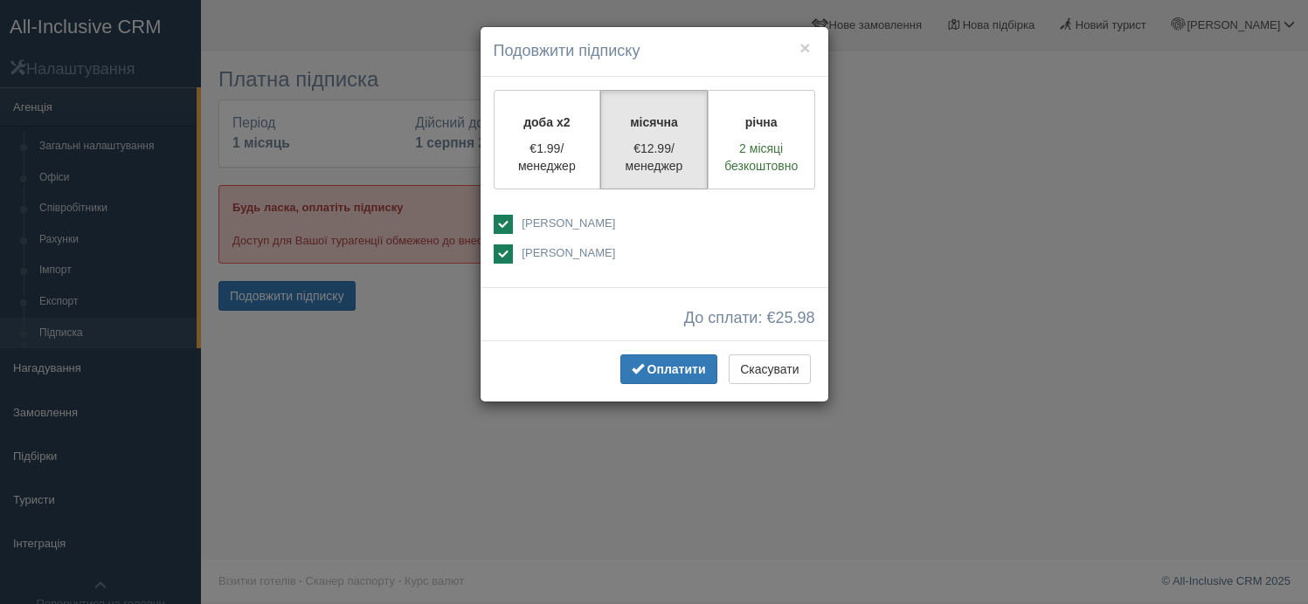
click at [500, 253] on ins at bounding box center [503, 254] width 19 height 19
checkbox input "false"
click at [659, 376] on button "Оплатити" at bounding box center [668, 370] width 97 height 30
